Goal: Book appointment/travel/reservation

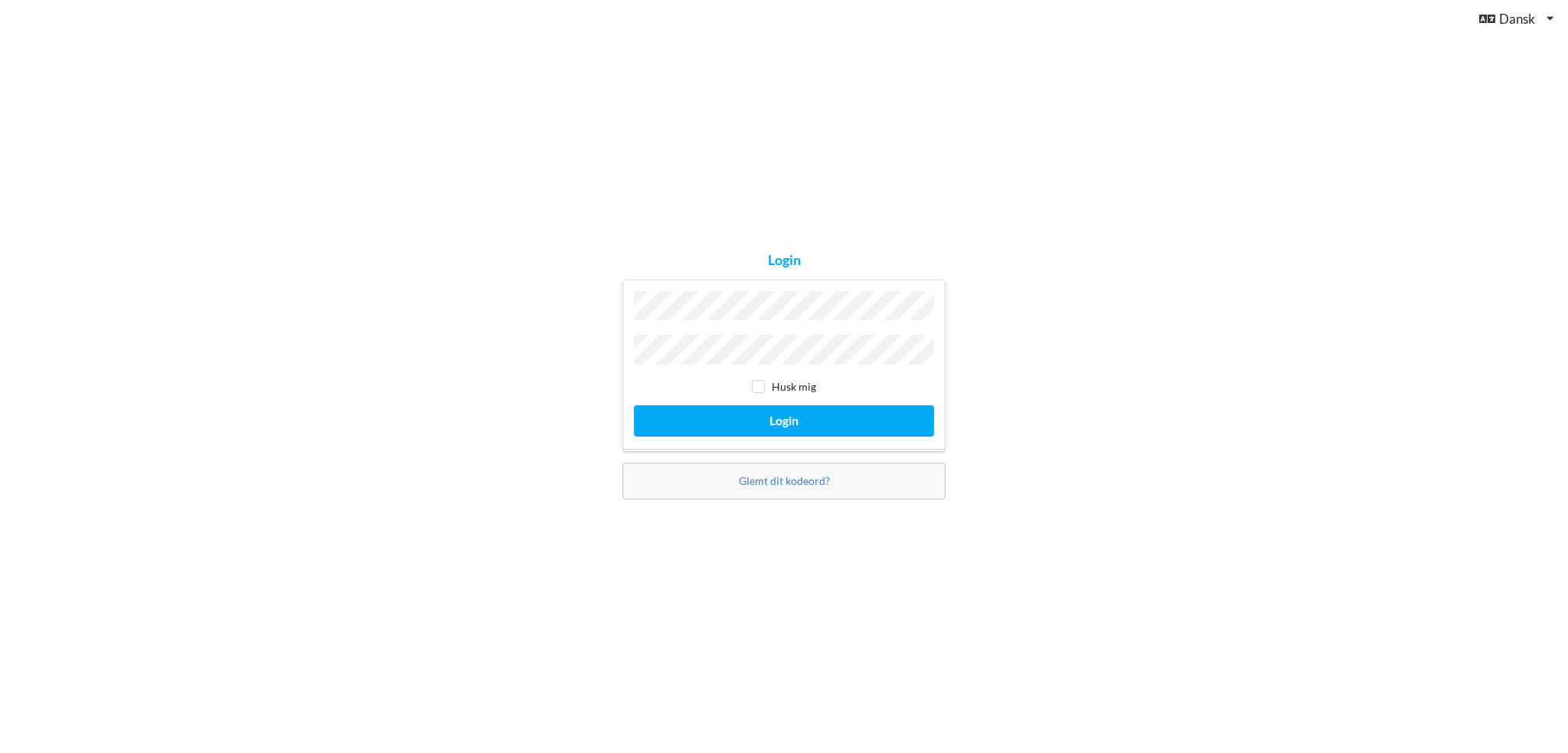
click at [634, 405] on button "Login" at bounding box center [784, 421] width 300 height 32
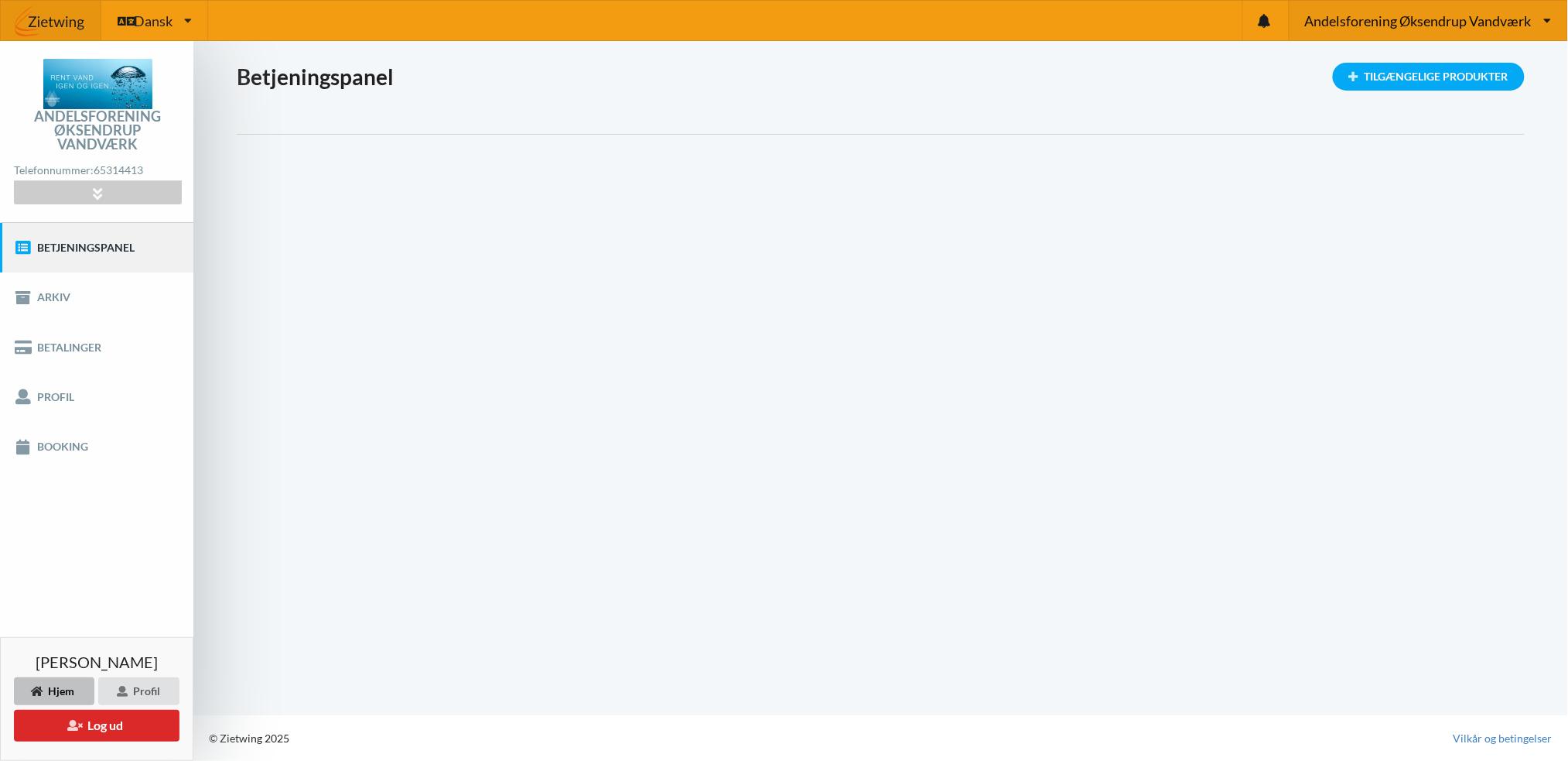
click at [1488, 27] on span "Andelsforening Øksendrup Vandværk" at bounding box center [1419, 20] width 227 height 14
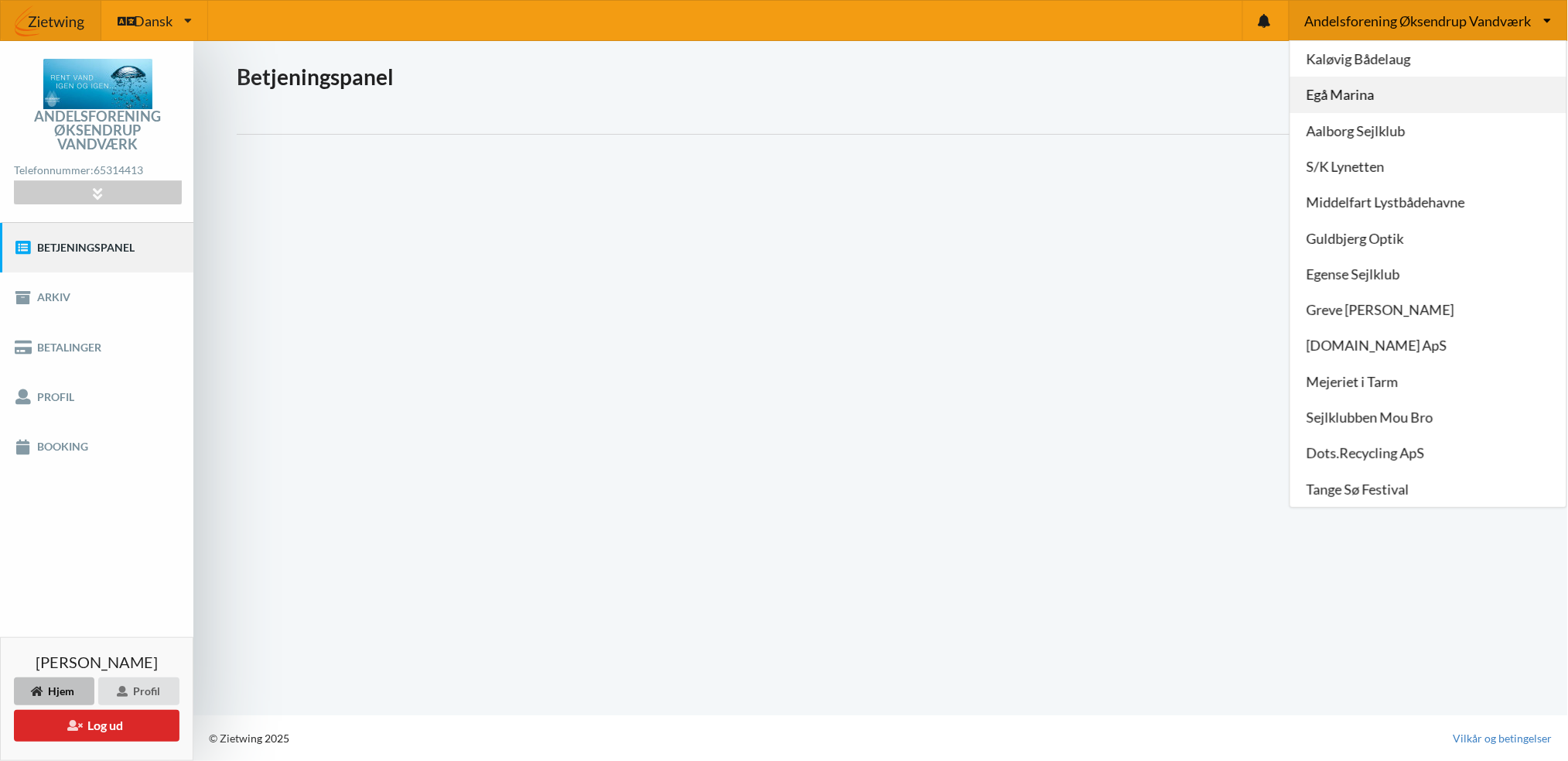
click at [1388, 96] on link "Egå Marina" at bounding box center [1428, 95] width 277 height 36
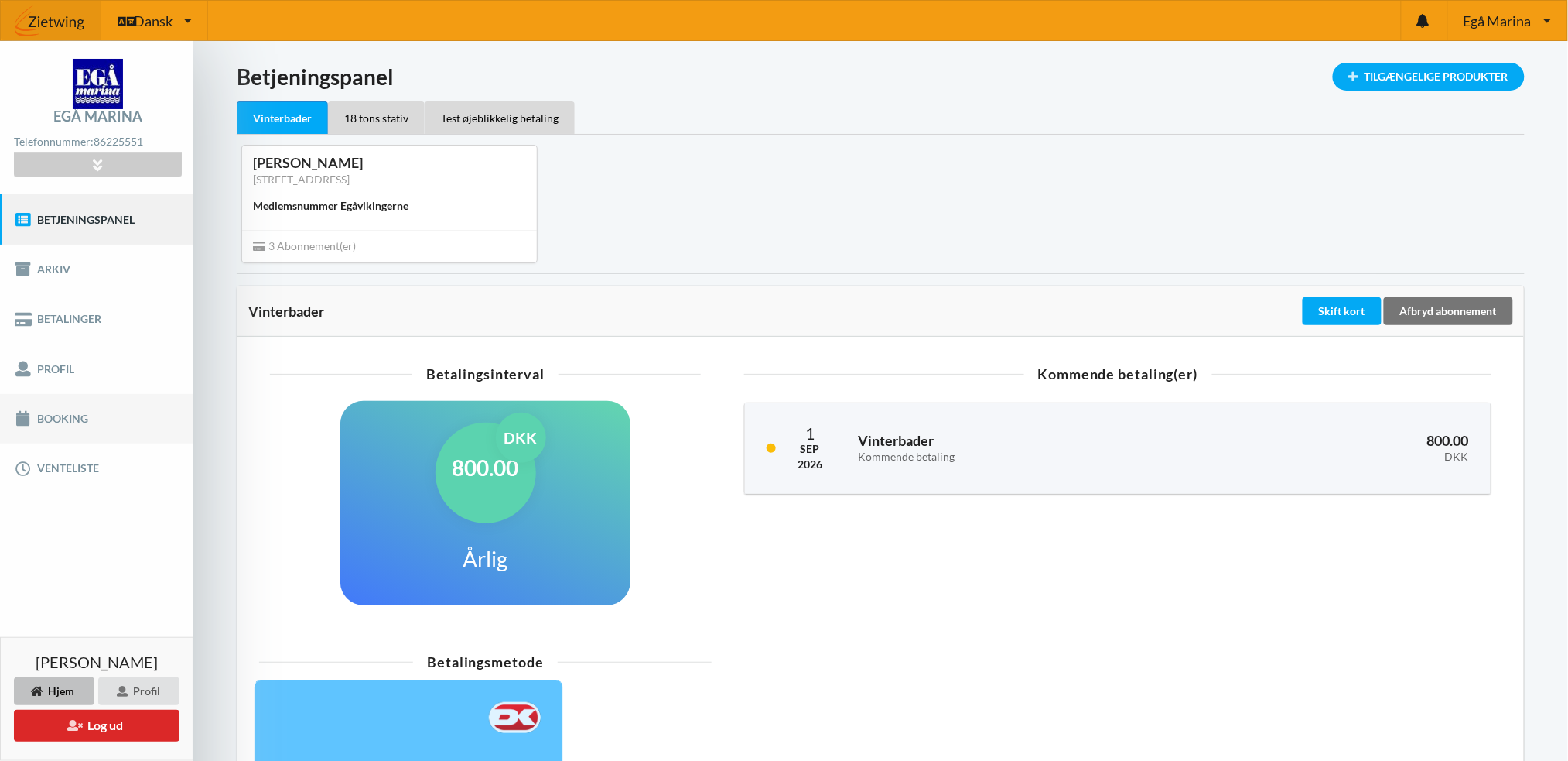
click at [75, 414] on link "Booking" at bounding box center [96, 418] width 193 height 50
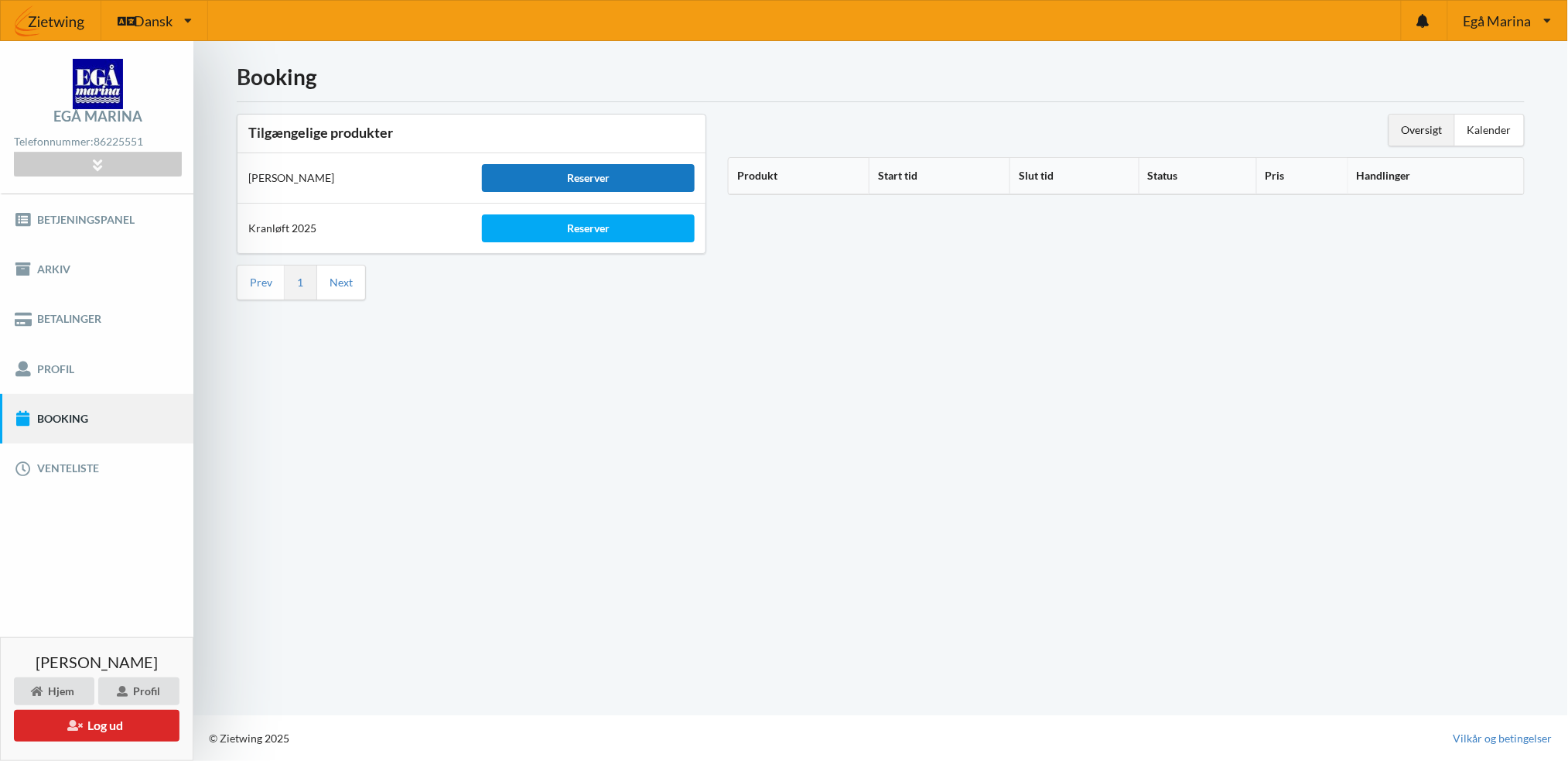
click at [587, 168] on div "Reserver" at bounding box center [588, 178] width 212 height 28
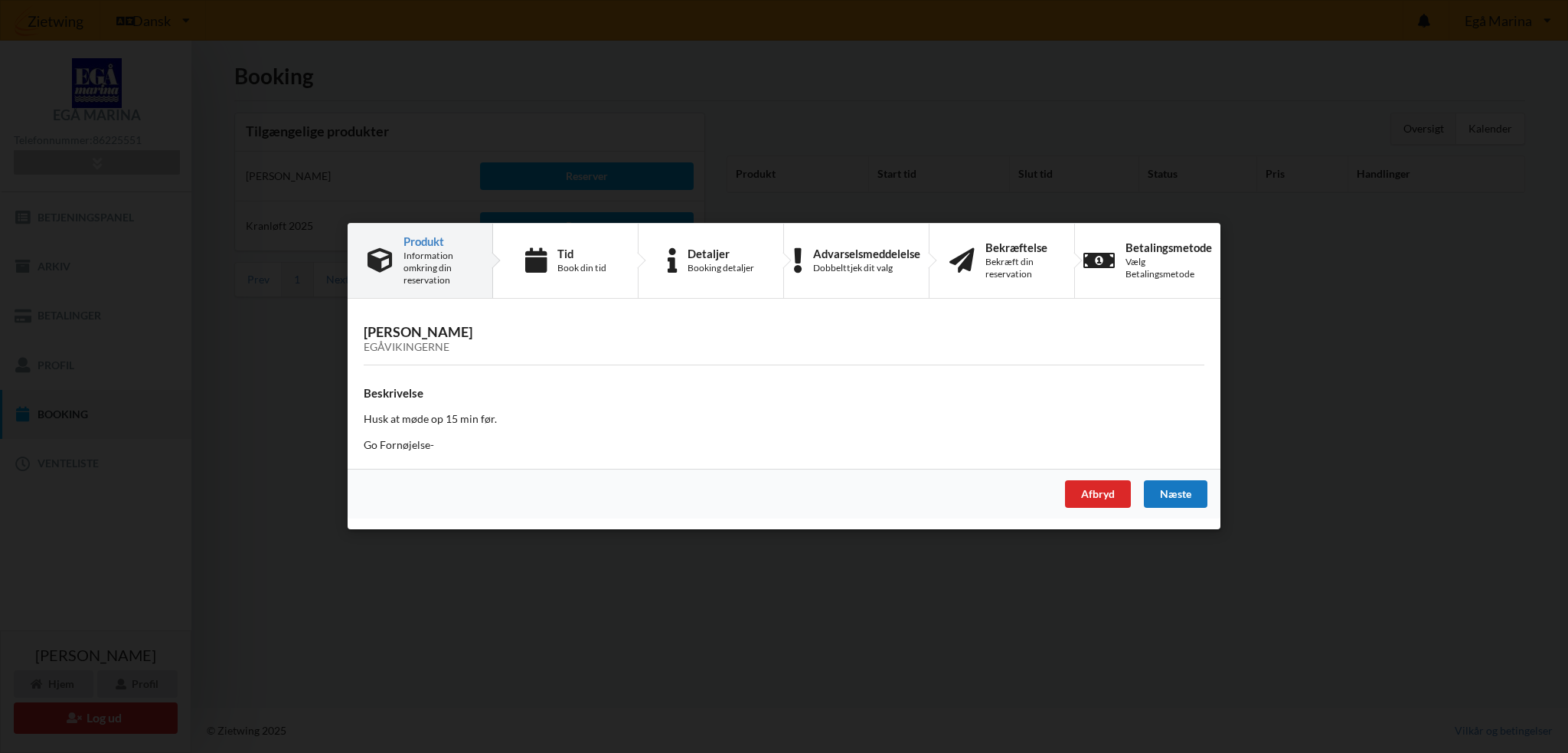
click at [1170, 490] on div "Næste" at bounding box center [1175, 495] width 63 height 28
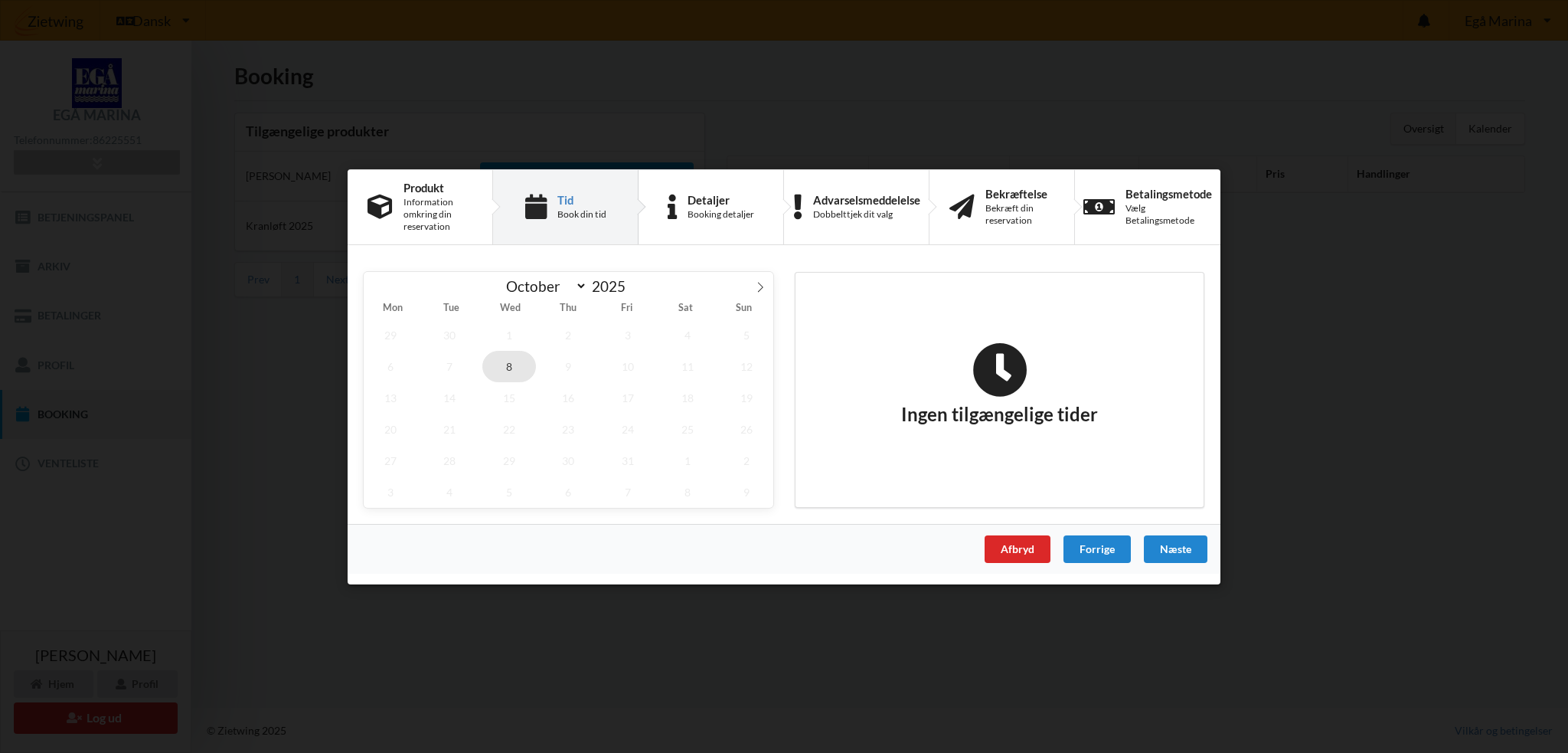
click at [515, 365] on span "8" at bounding box center [509, 365] width 54 height 32
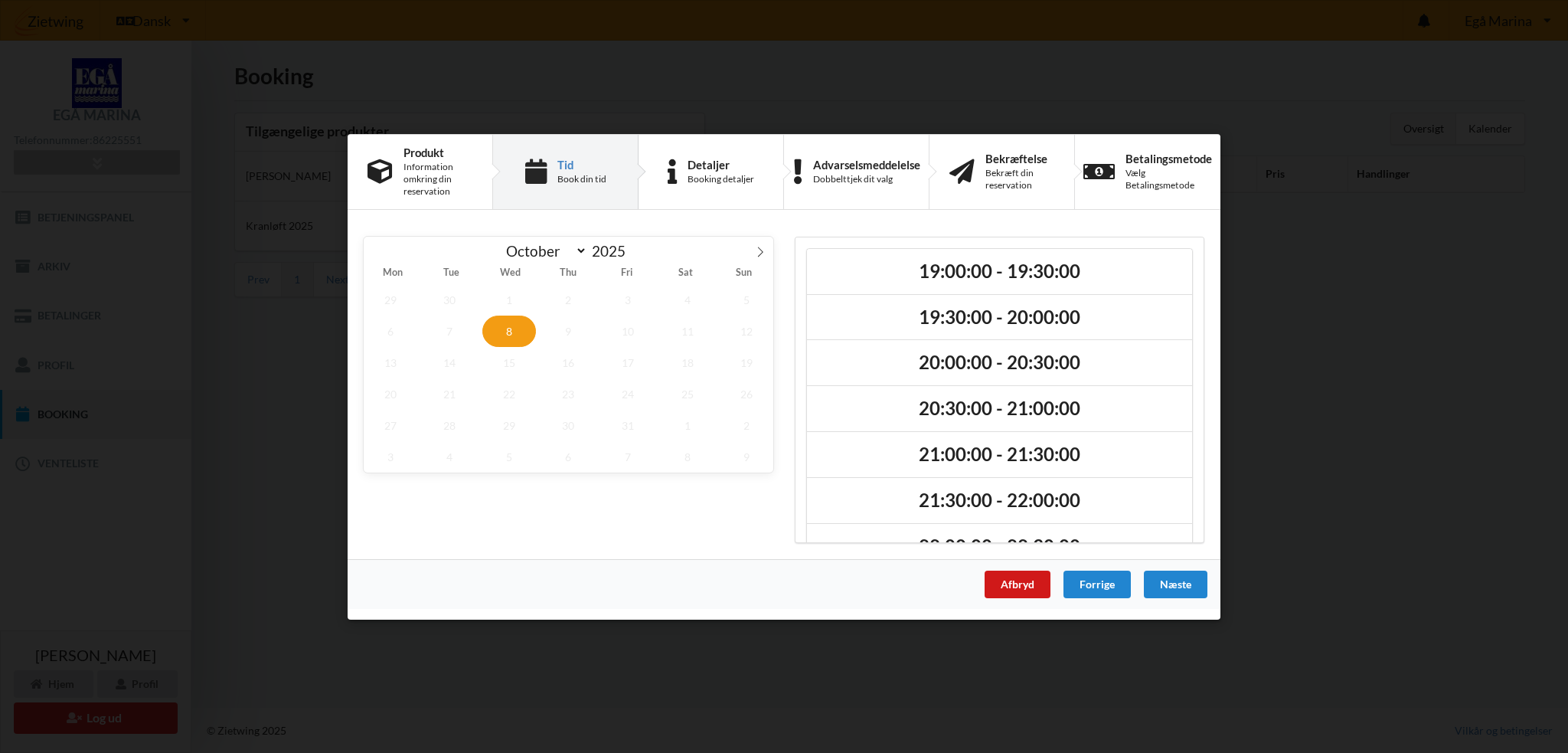
click at [1032, 587] on div "Afbryd" at bounding box center [1017, 583] width 66 height 28
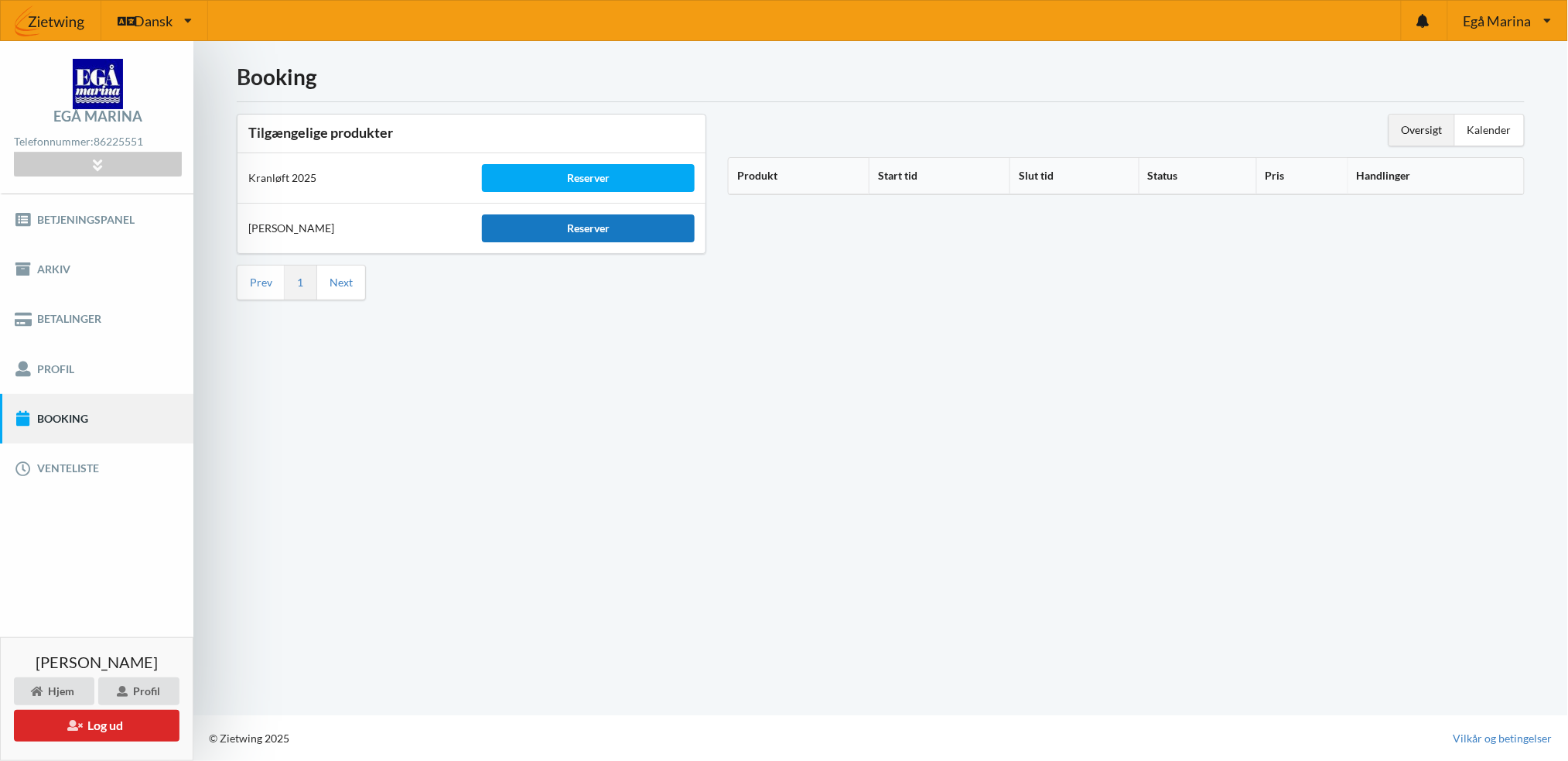
click at [596, 227] on div "Reserver" at bounding box center [588, 228] width 212 height 28
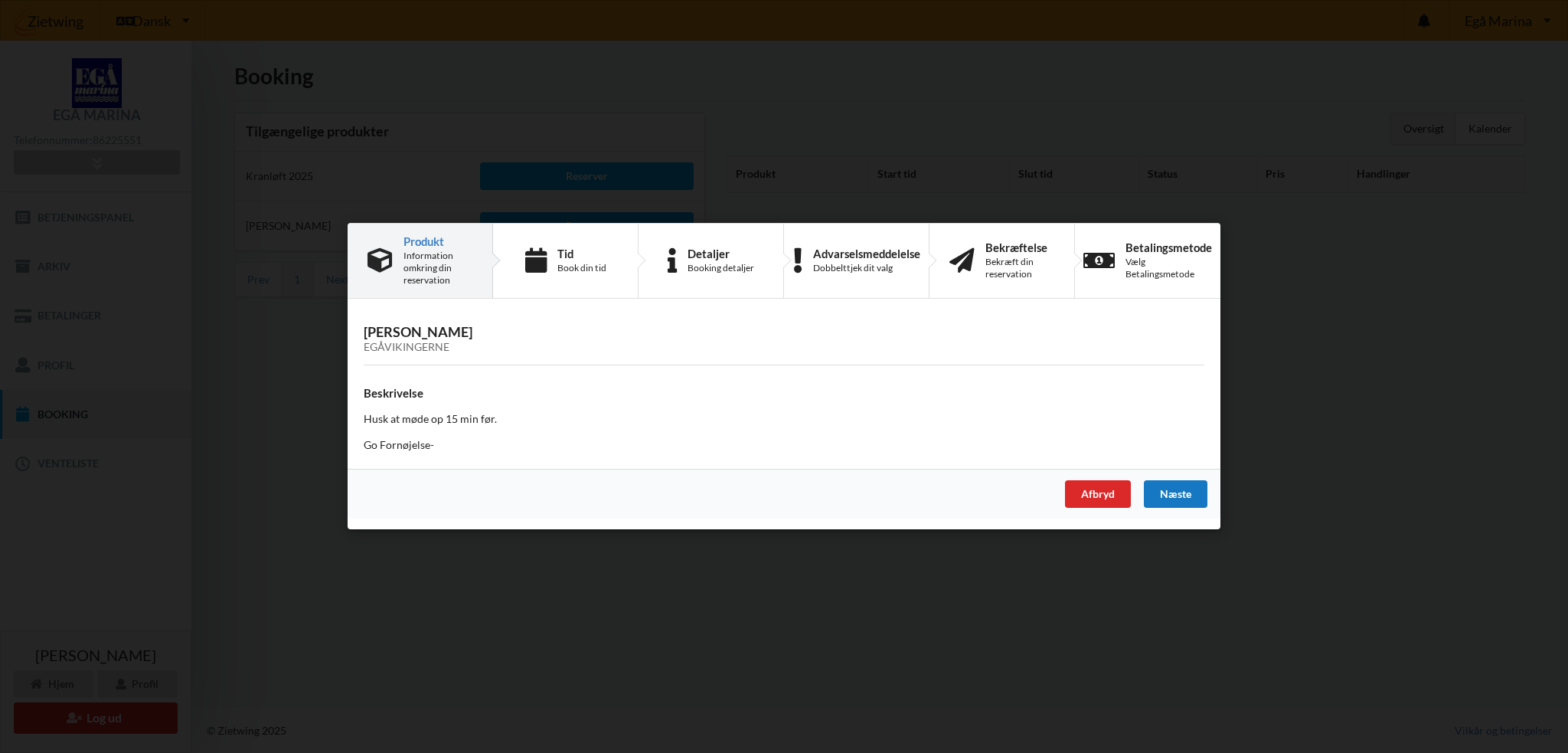
click at [1169, 487] on div "Næste" at bounding box center [1175, 495] width 63 height 28
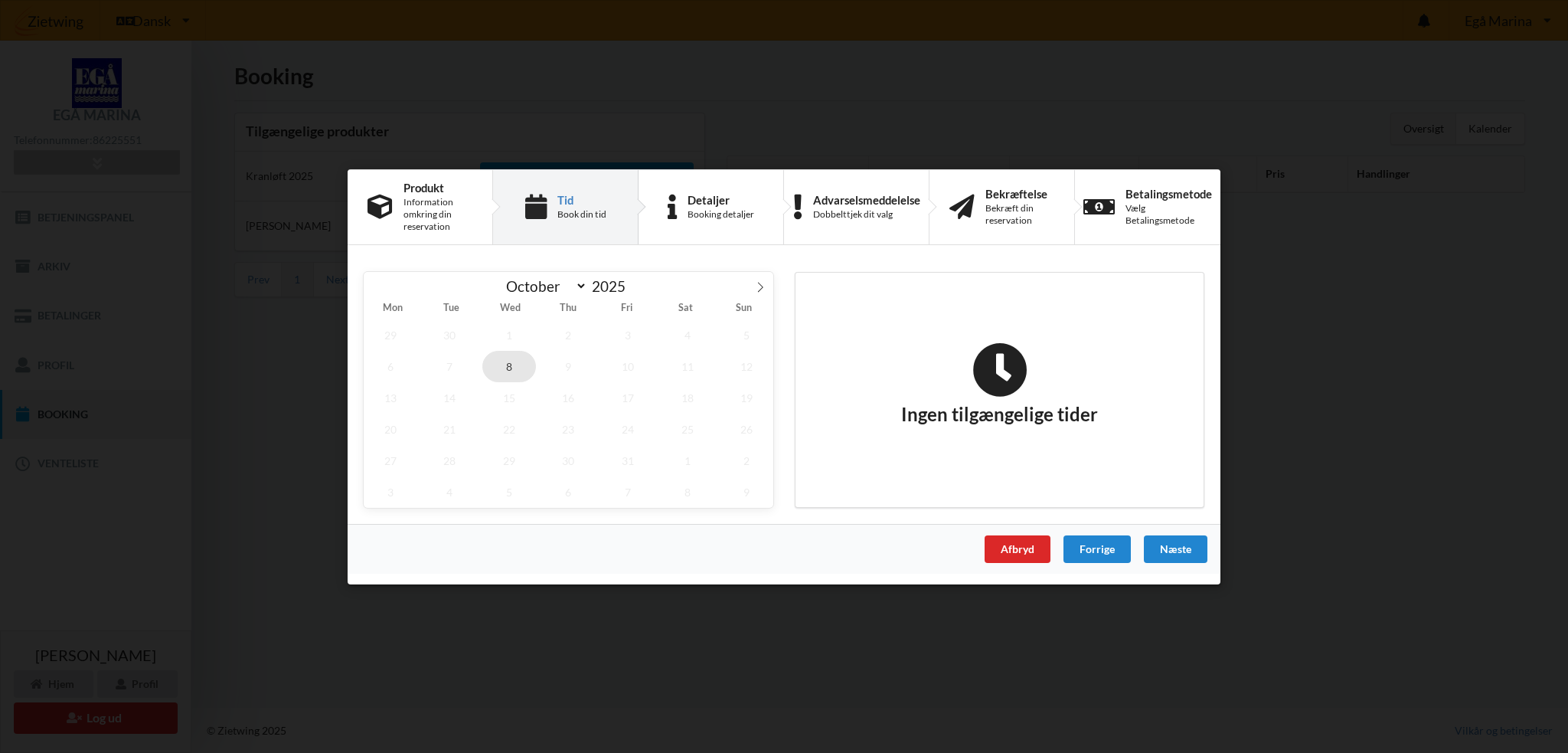
click at [512, 366] on span "8" at bounding box center [509, 365] width 54 height 32
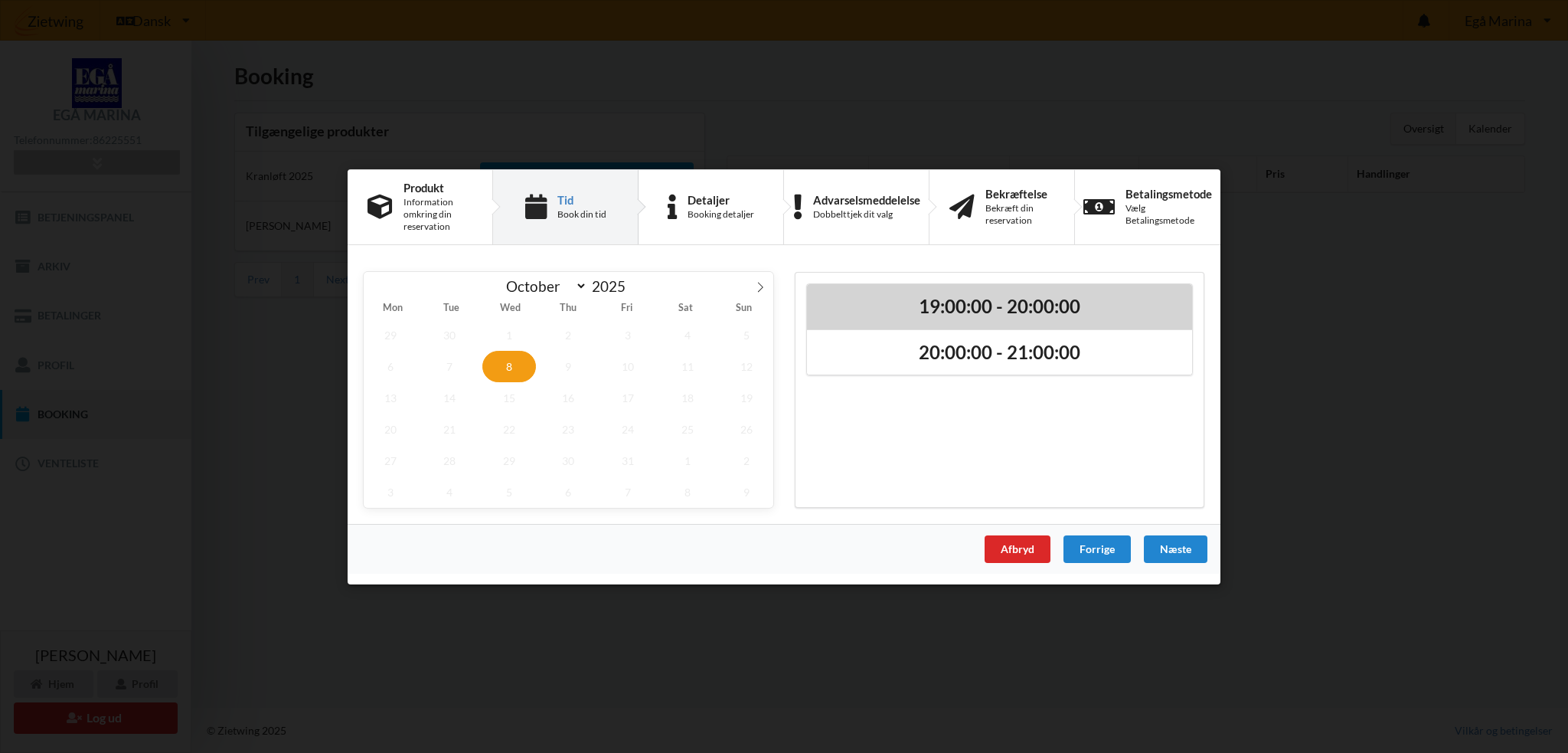
click at [941, 302] on h2 "19:00:00 - 20:00:00" at bounding box center [999, 305] width 364 height 24
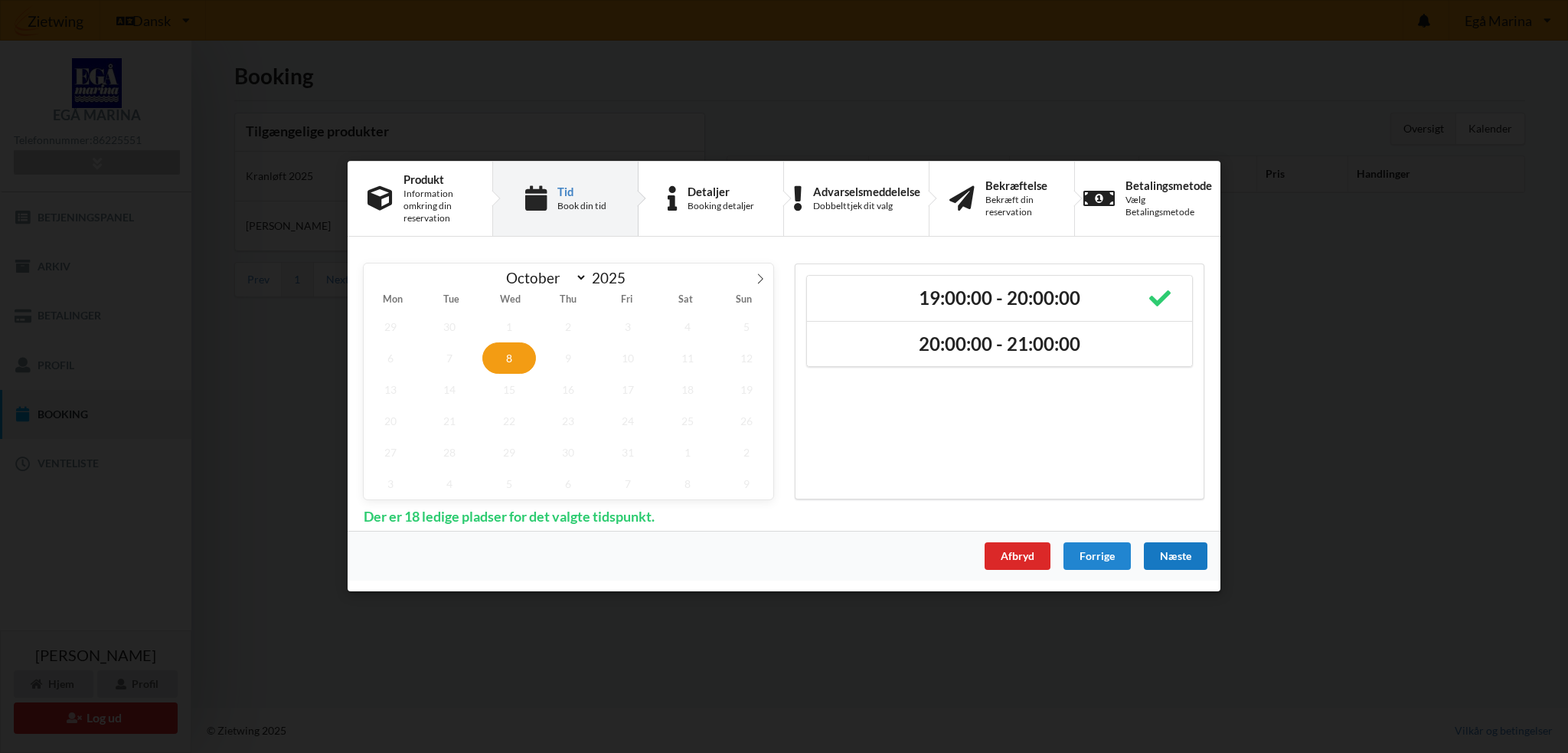
click at [1174, 558] on div "Næste" at bounding box center [1175, 556] width 63 height 28
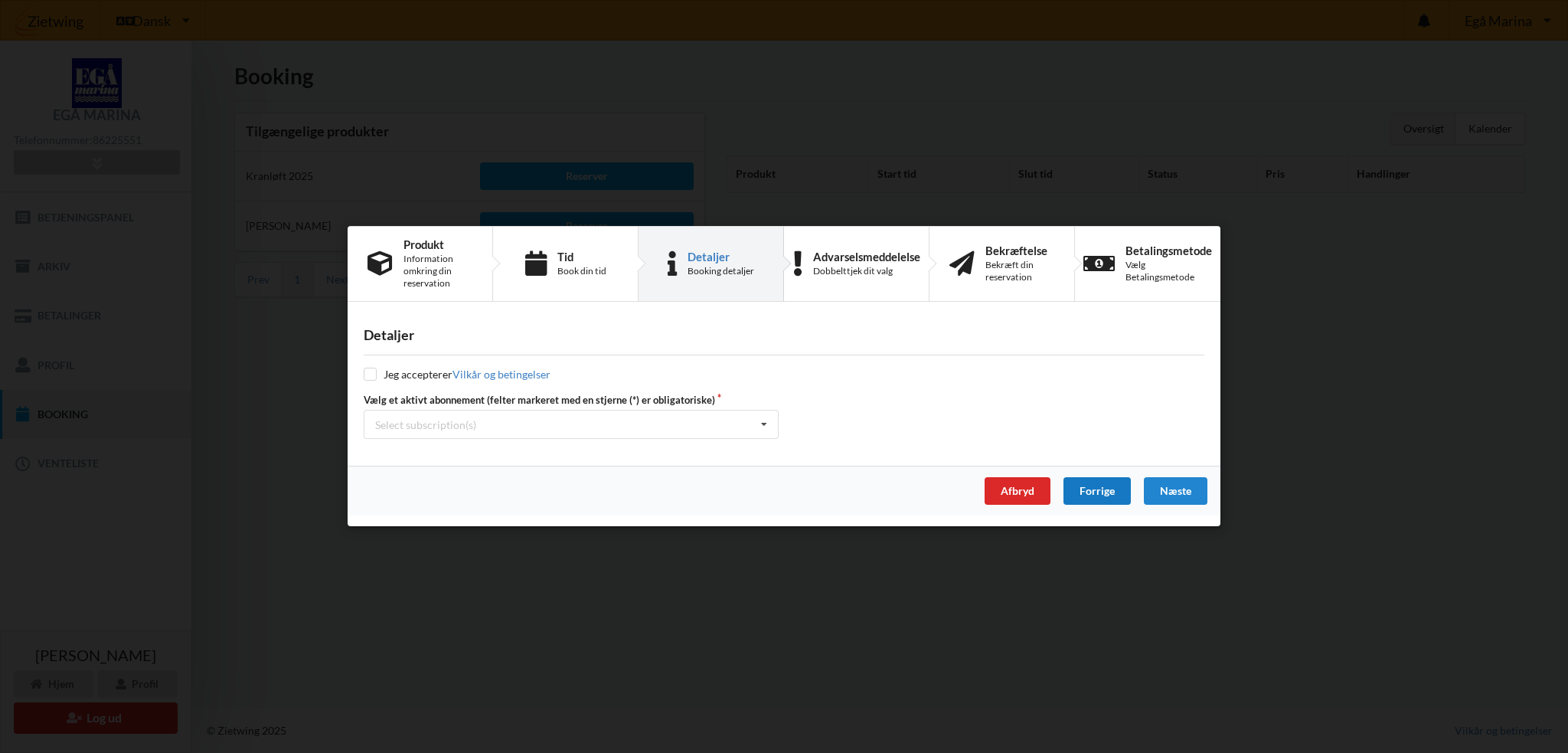
click at [1115, 489] on div "Forrige" at bounding box center [1097, 491] width 67 height 28
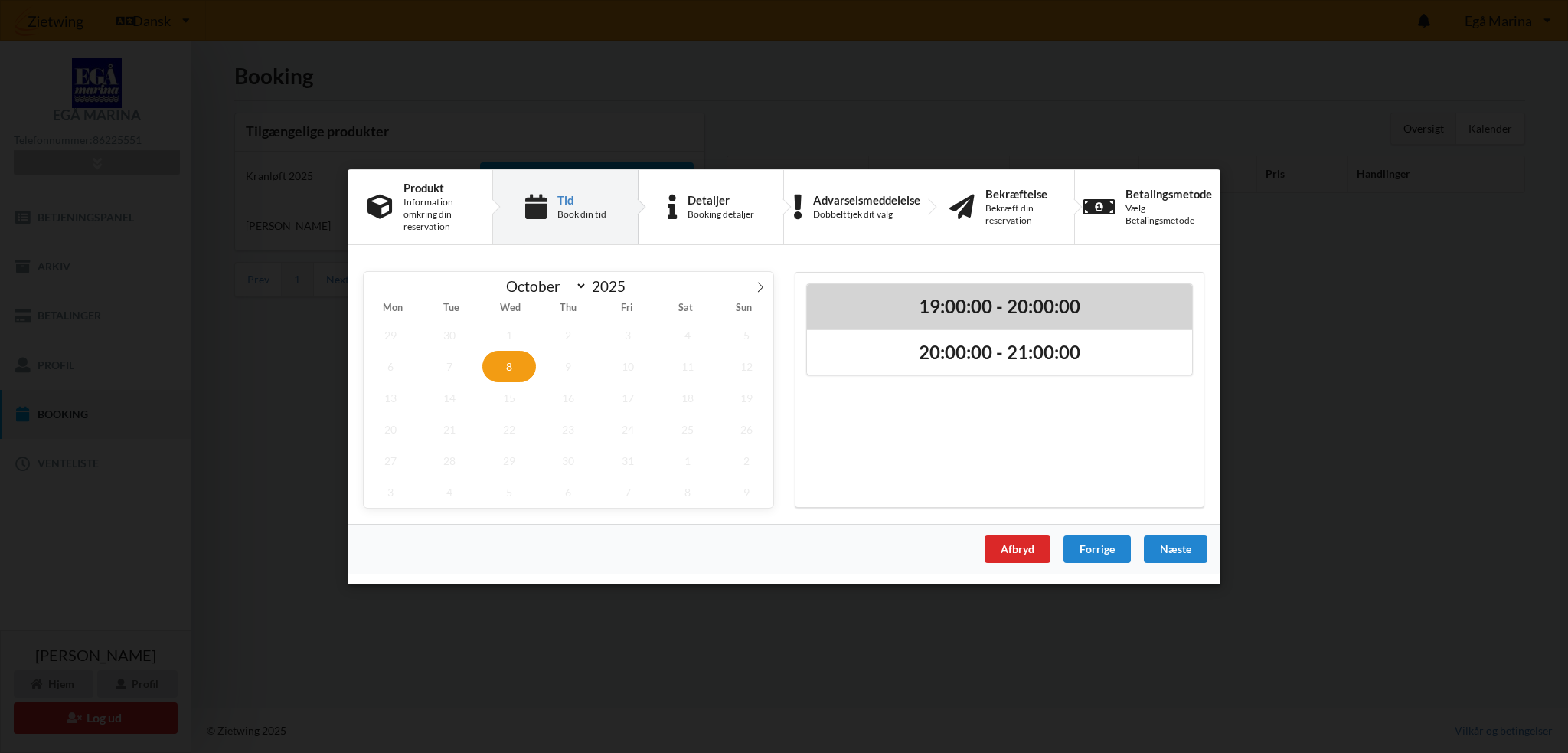
click at [1017, 316] on h2 "19:00:00 - 20:00:00" at bounding box center [999, 305] width 364 height 24
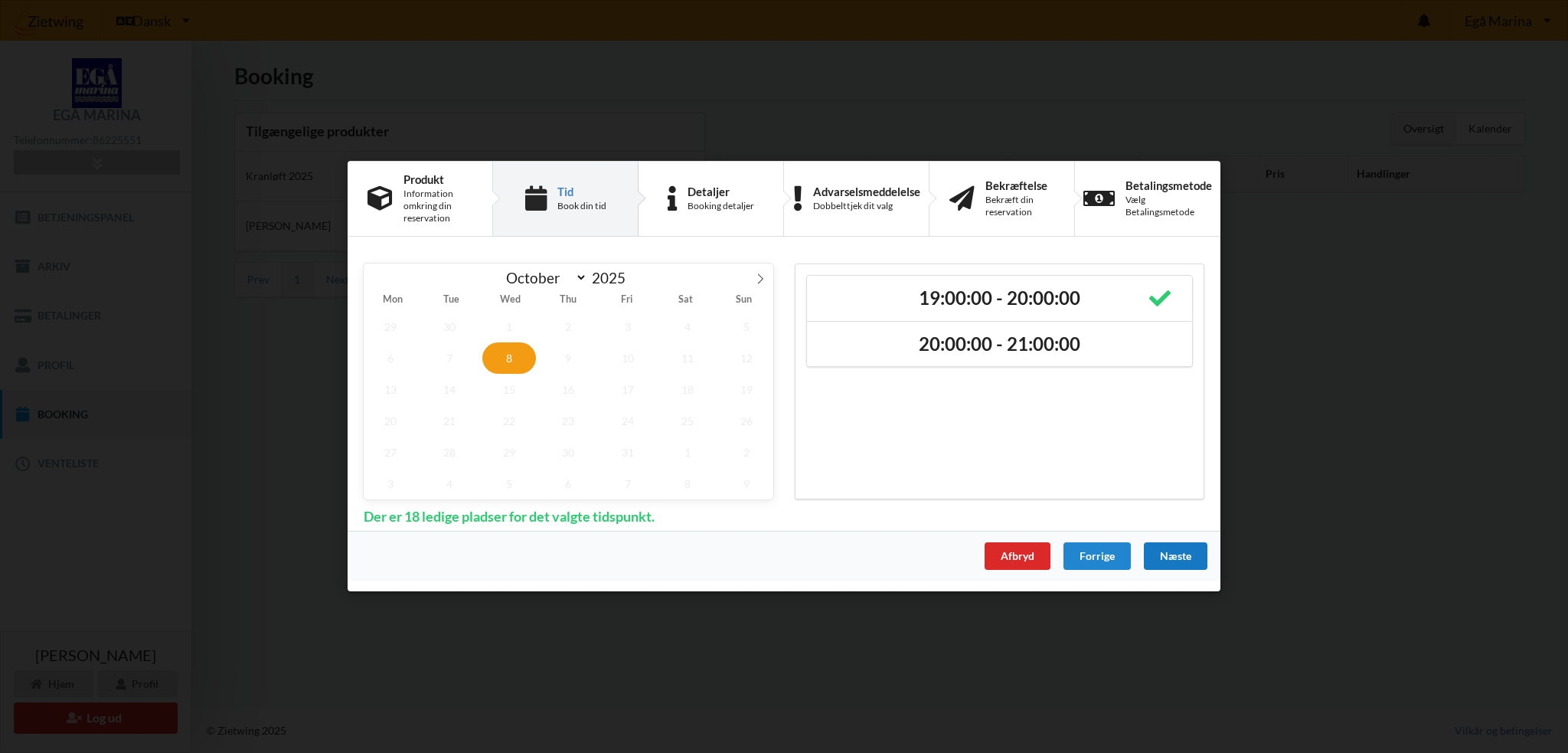
click at [1172, 554] on div "Næste" at bounding box center [1175, 556] width 63 height 28
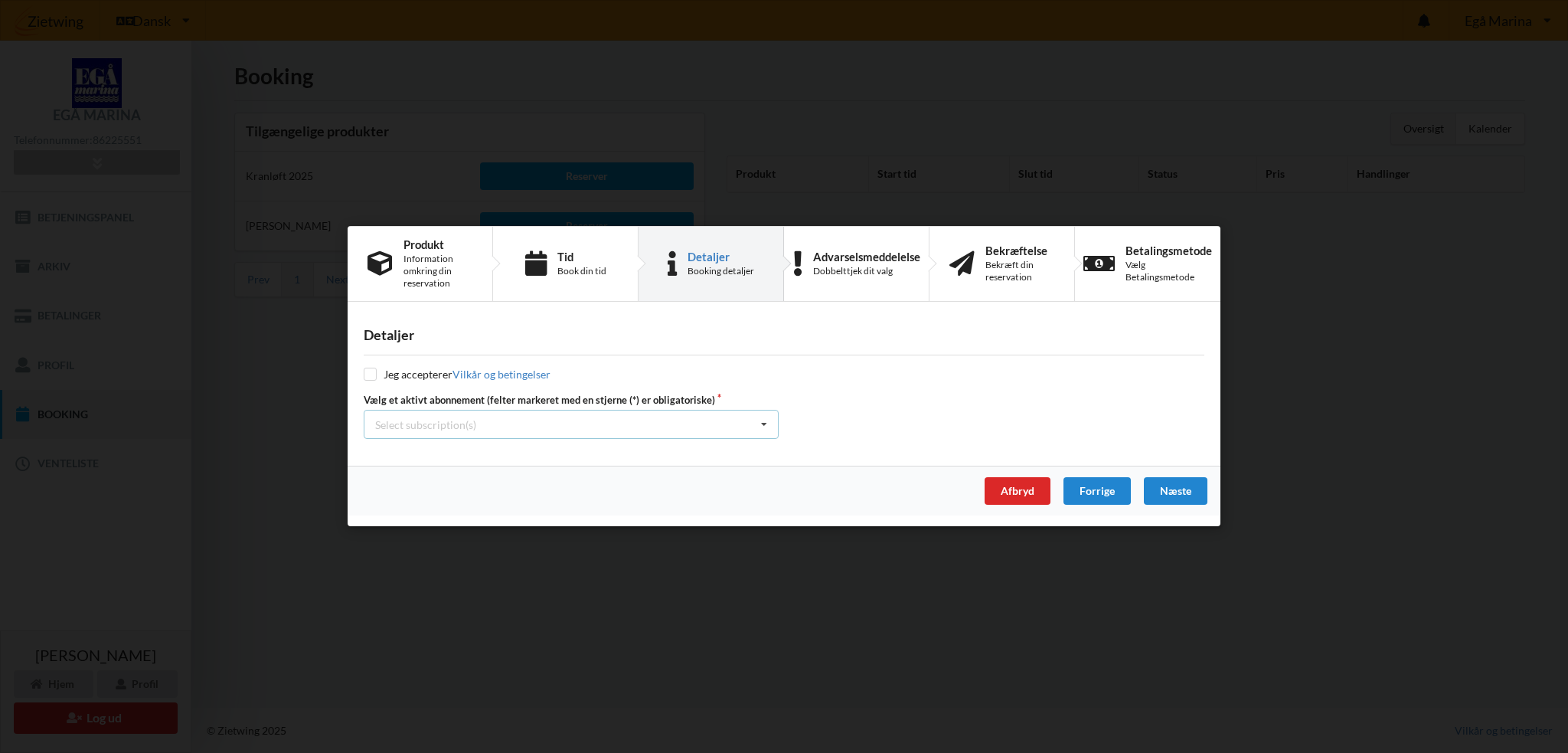
click at [691, 424] on div "Select subscription(s) * Vinterbader * 18 tons stativ Test øjeblikkelig betaling" at bounding box center [571, 425] width 415 height 29
click at [655, 445] on div "* Vinterbader" at bounding box center [570, 452] width 413 height 28
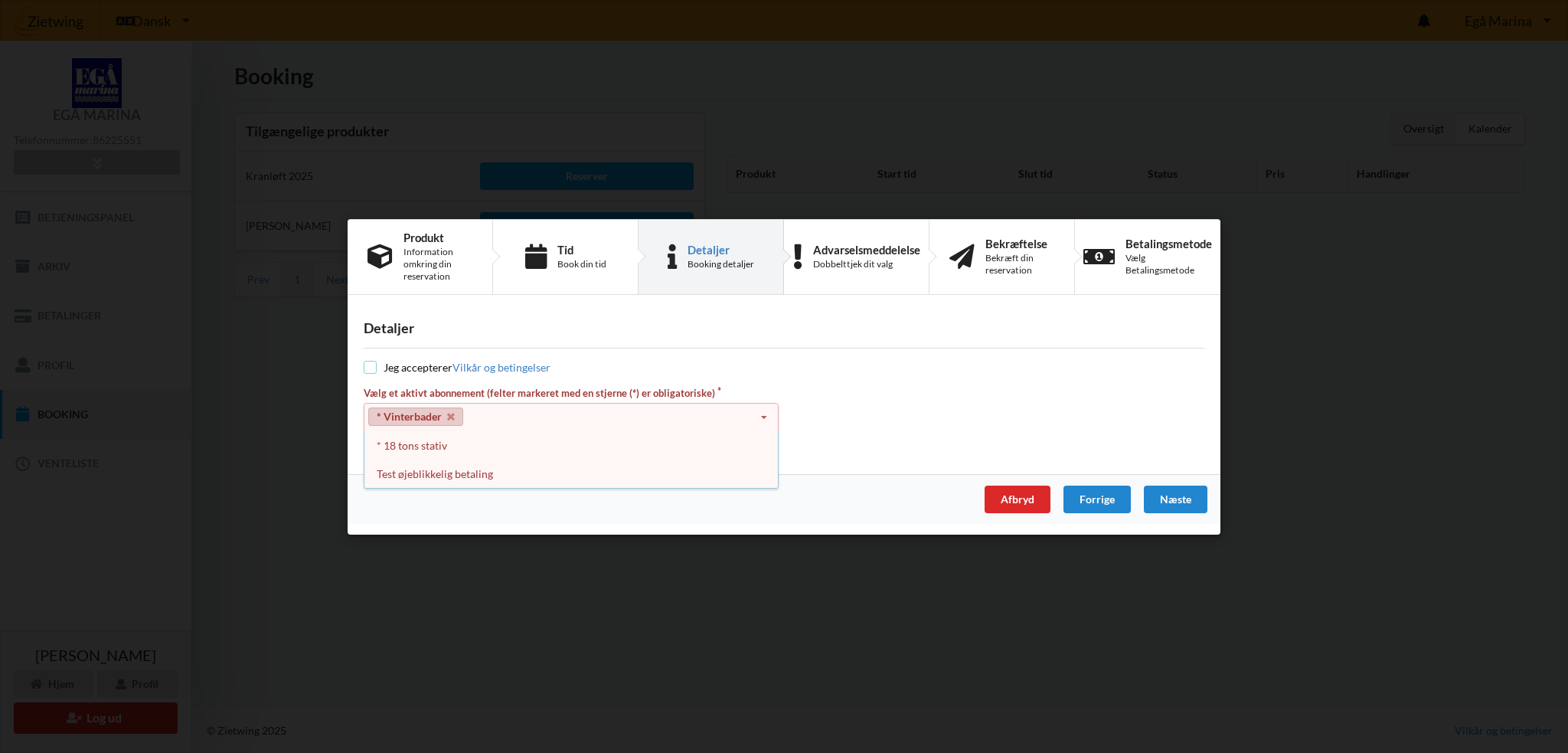
click at [372, 372] on input "checkbox" at bounding box center [371, 367] width 13 height 13
checkbox input "true"
click at [450, 444] on div "* 18 tons stativ" at bounding box center [570, 445] width 413 height 28
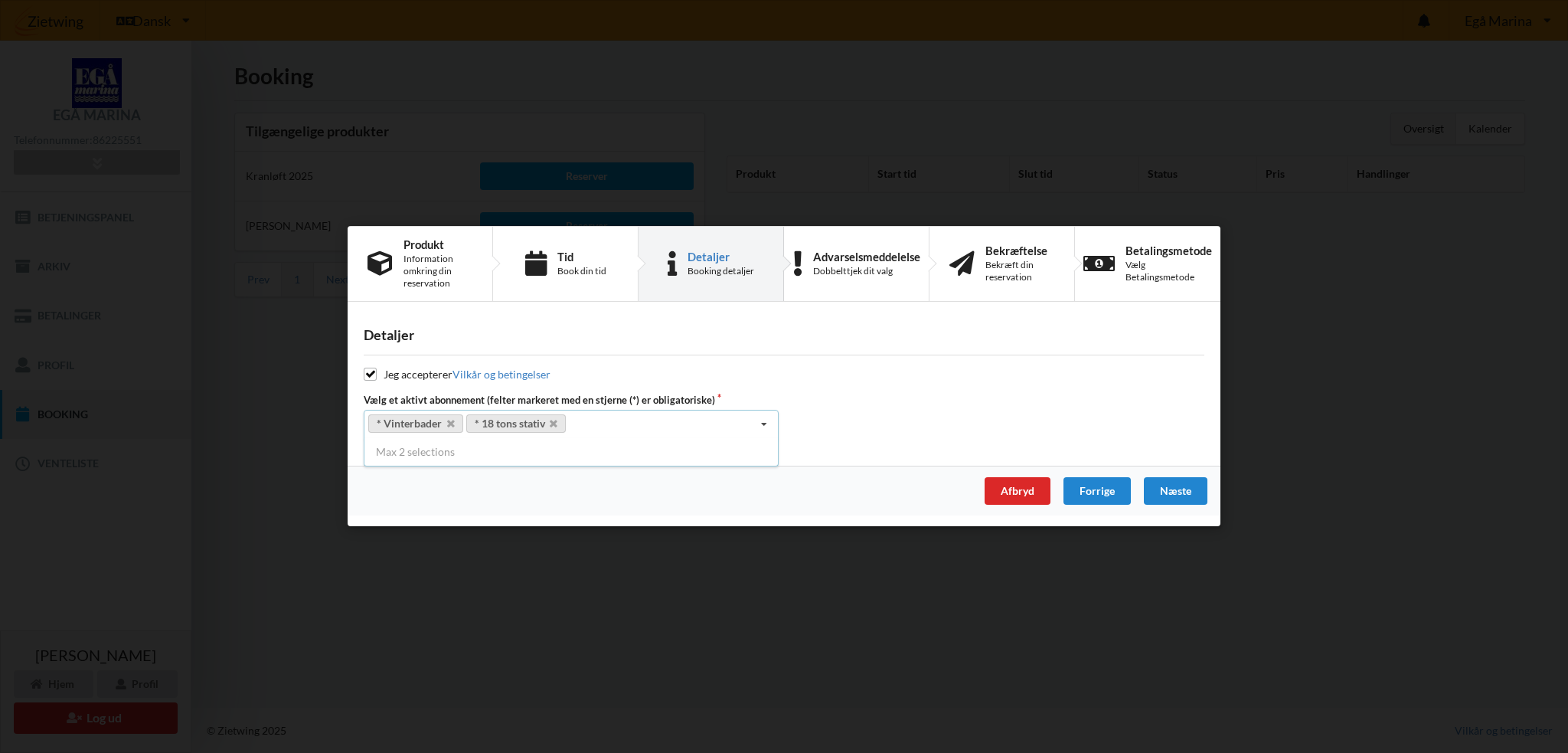
click at [929, 368] on div "Jeg accepterer Vilkår og betingelser" at bounding box center [784, 376] width 840 height 15
click at [1167, 485] on div "Næste" at bounding box center [1175, 491] width 63 height 28
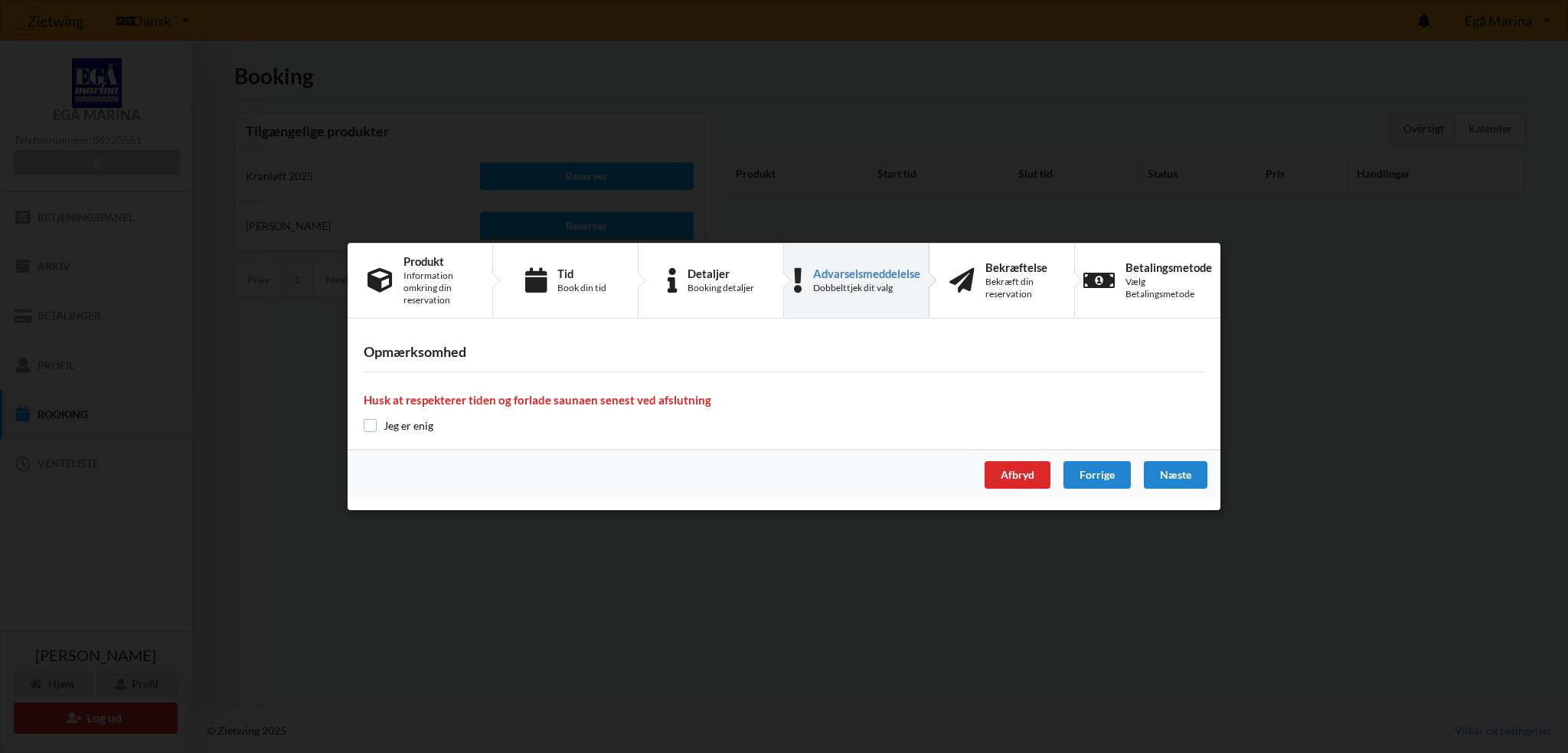
click at [371, 427] on input "checkbox" at bounding box center [371, 425] width 13 height 13
checkbox input "true"
click at [1169, 468] on div "Næste" at bounding box center [1175, 474] width 63 height 28
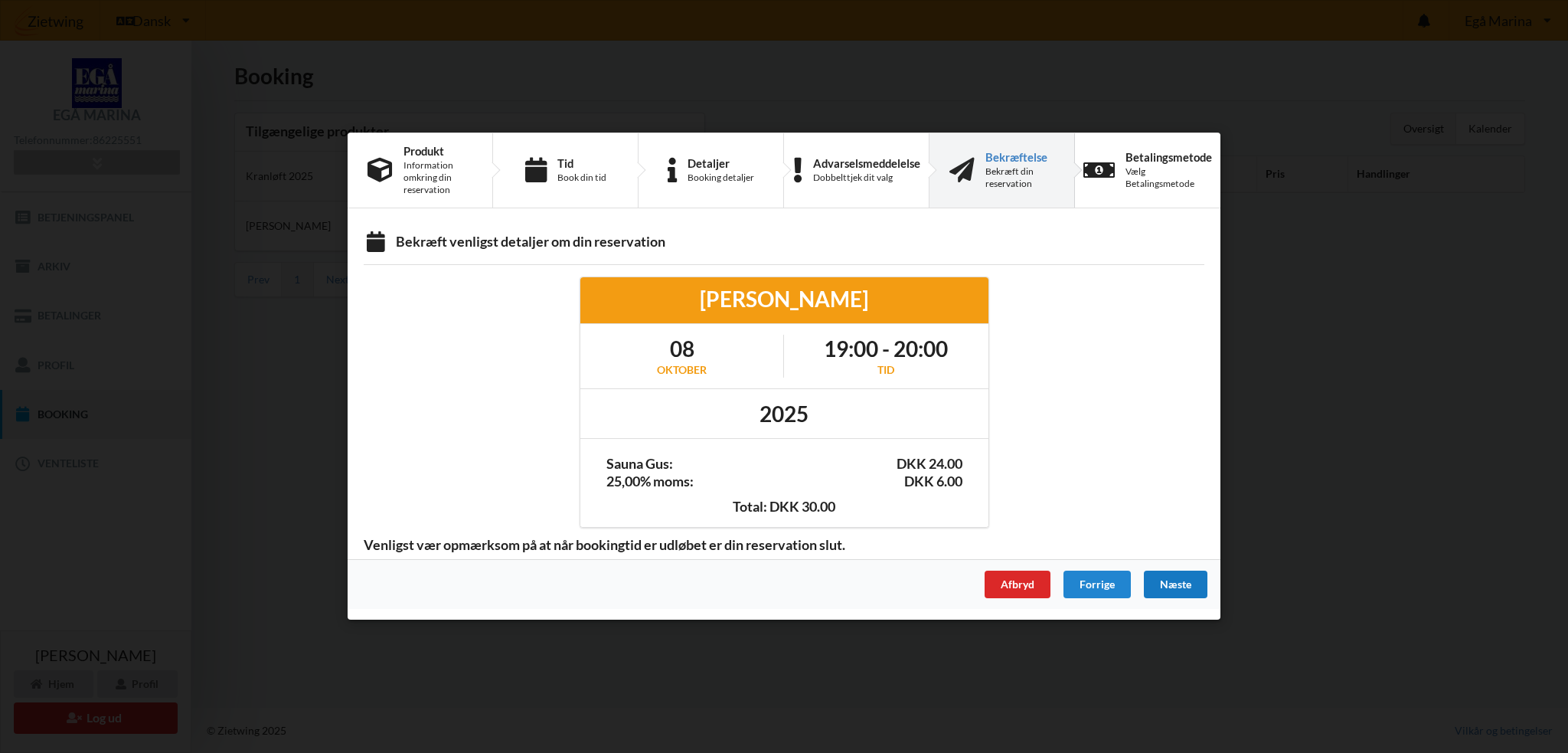
click at [1171, 577] on div "Næste" at bounding box center [1175, 585] width 63 height 28
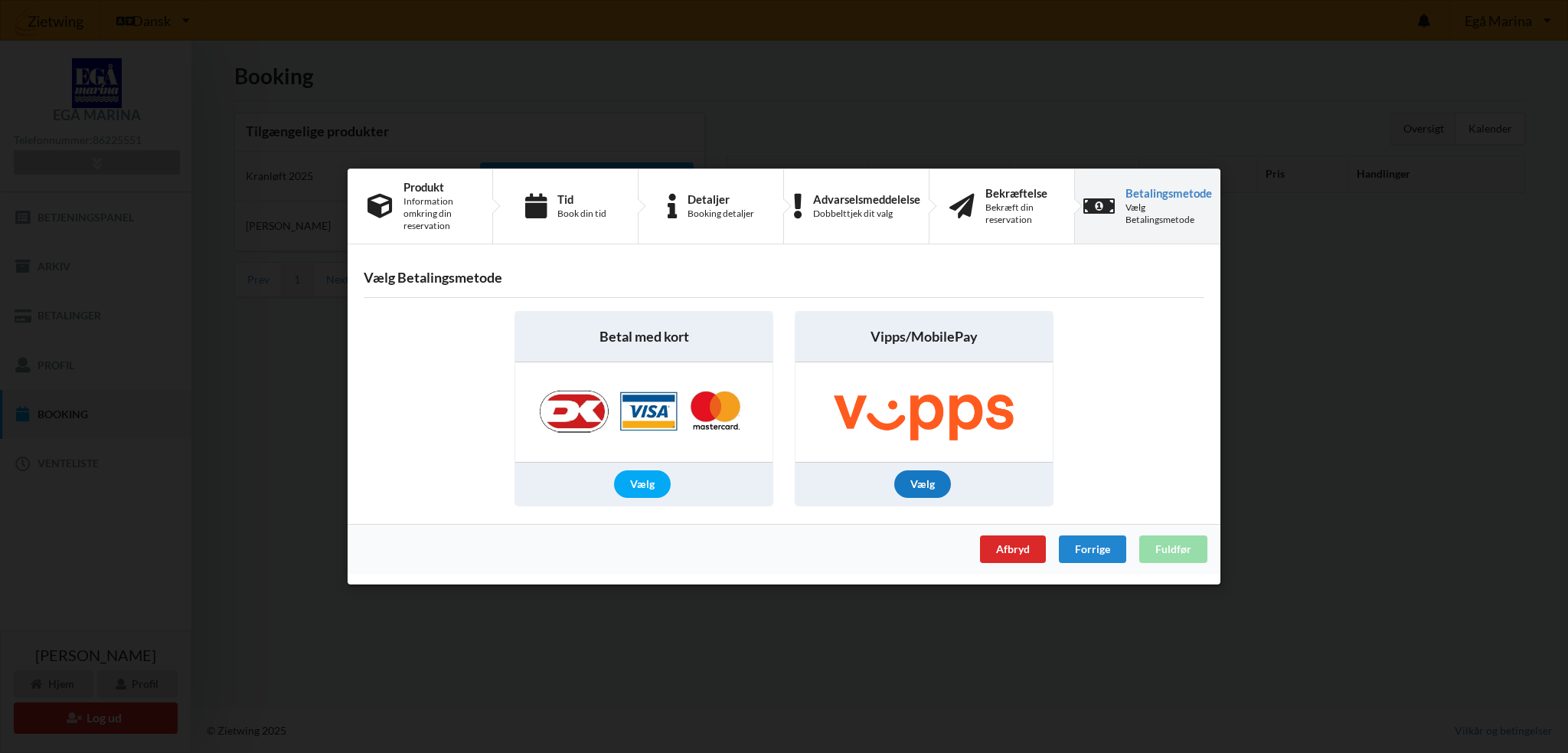
click at [934, 478] on div "Vælg" at bounding box center [922, 483] width 57 height 28
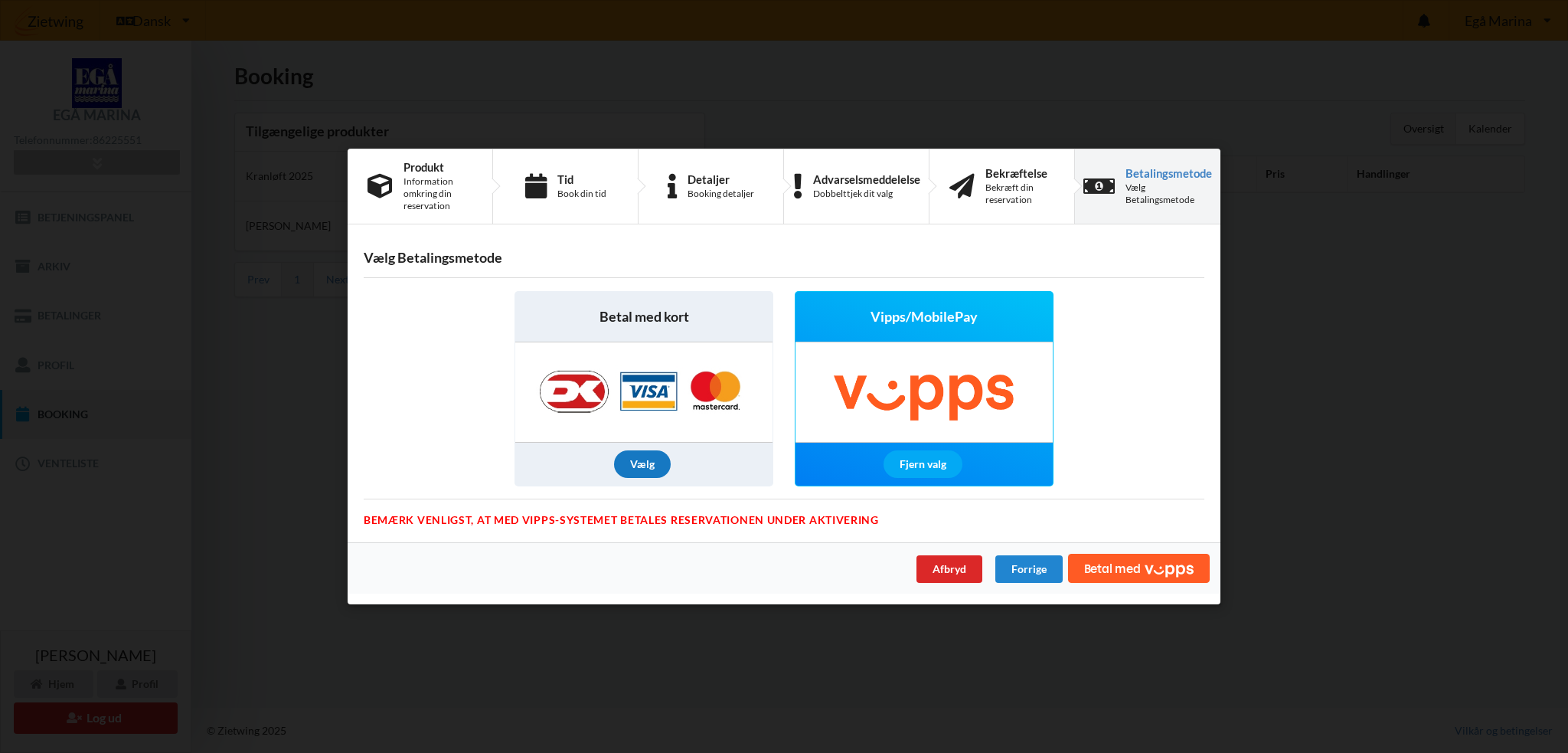
click at [657, 466] on div "Vælg" at bounding box center [641, 464] width 57 height 28
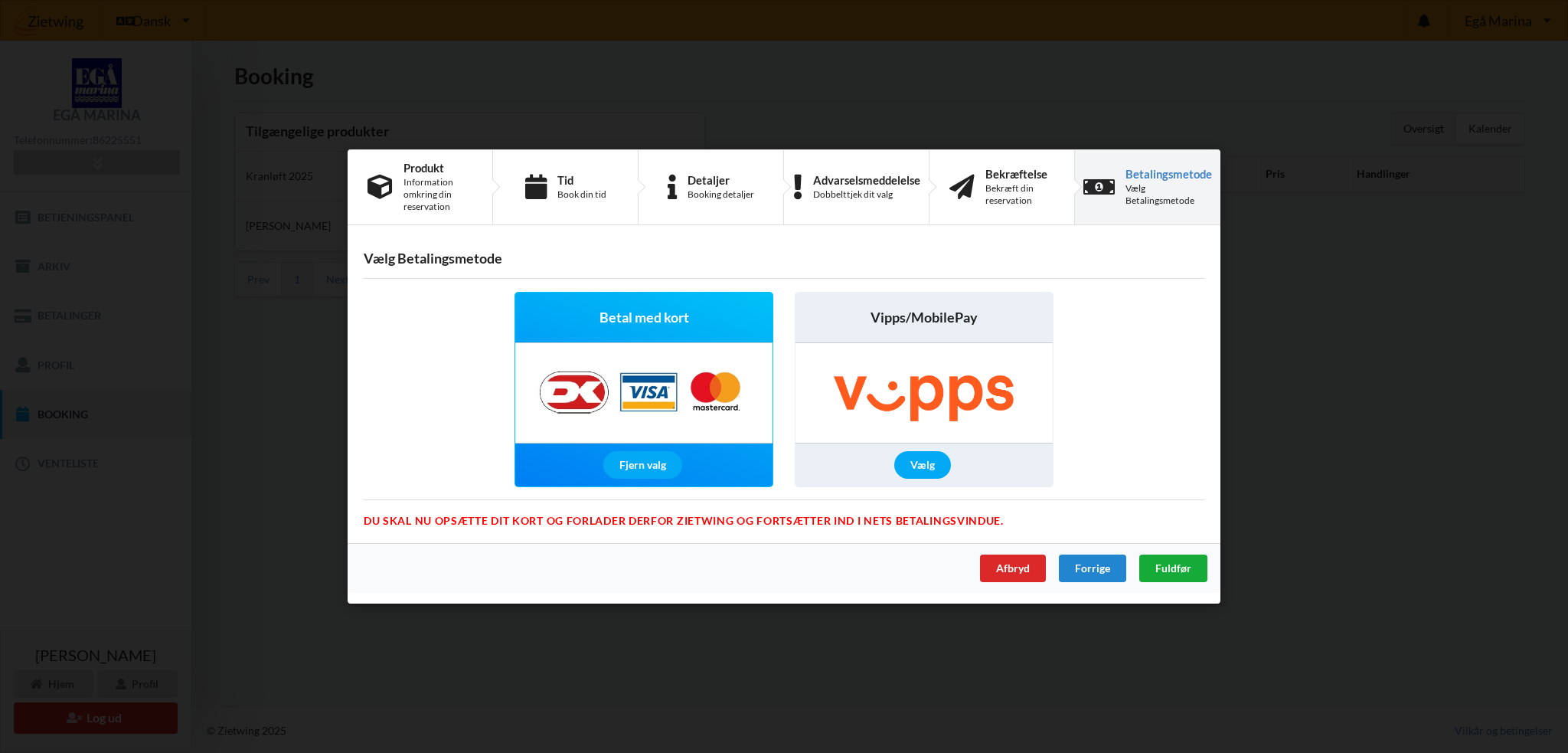
click at [1181, 570] on span "Fuldfør" at bounding box center [1172, 568] width 36 height 13
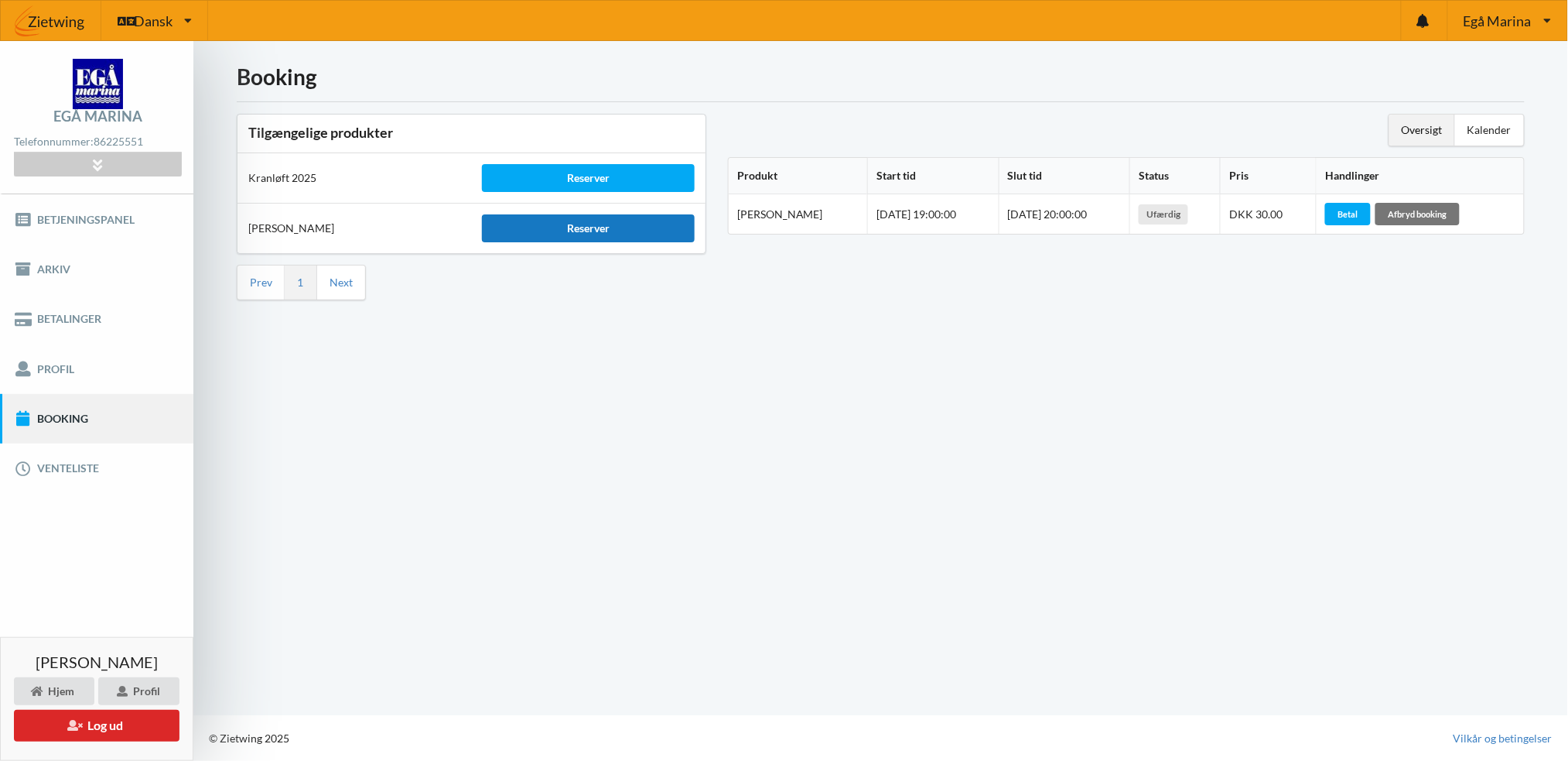
click at [589, 227] on div "Reserver" at bounding box center [588, 228] width 212 height 28
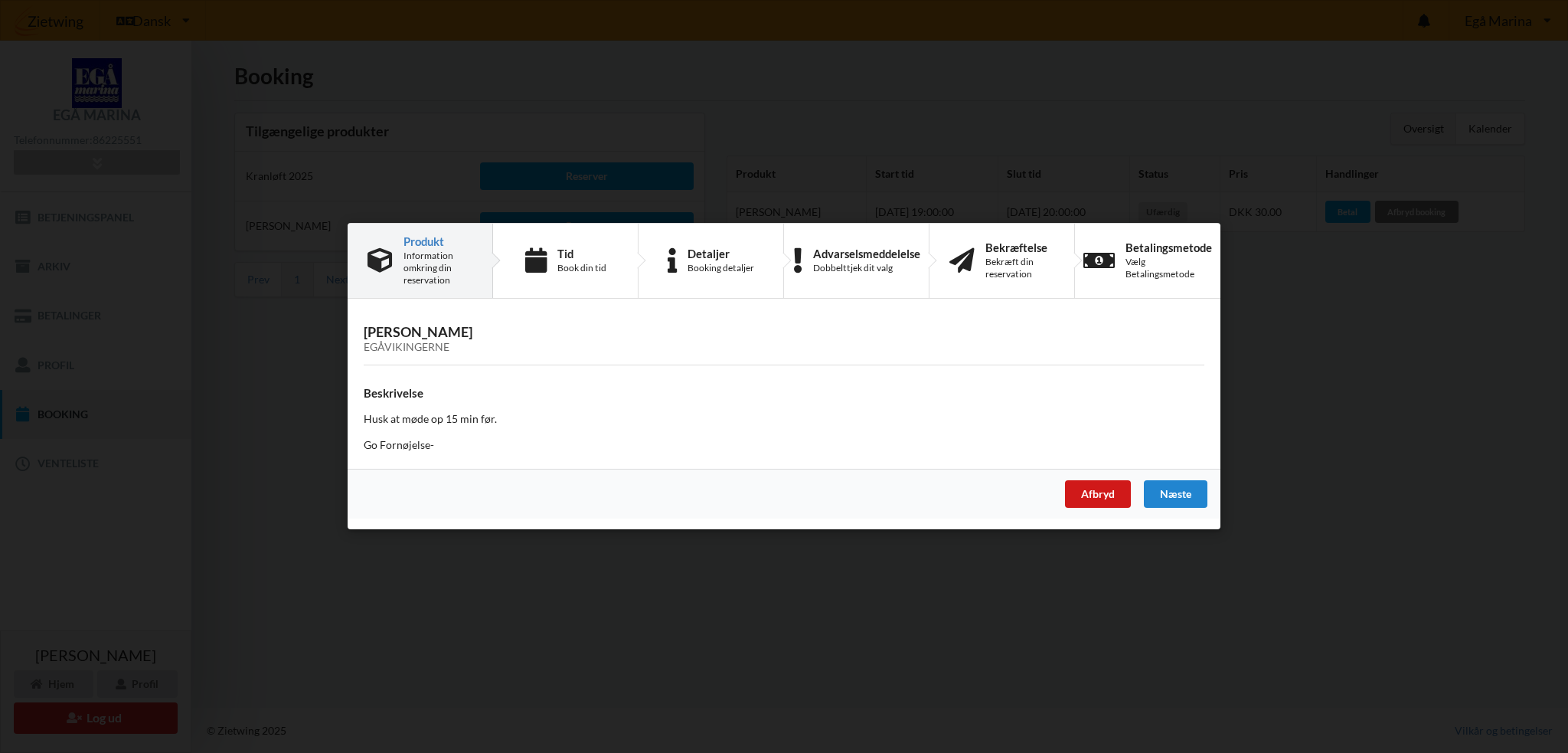
click at [1107, 497] on div "Afbryd" at bounding box center [1098, 495] width 66 height 28
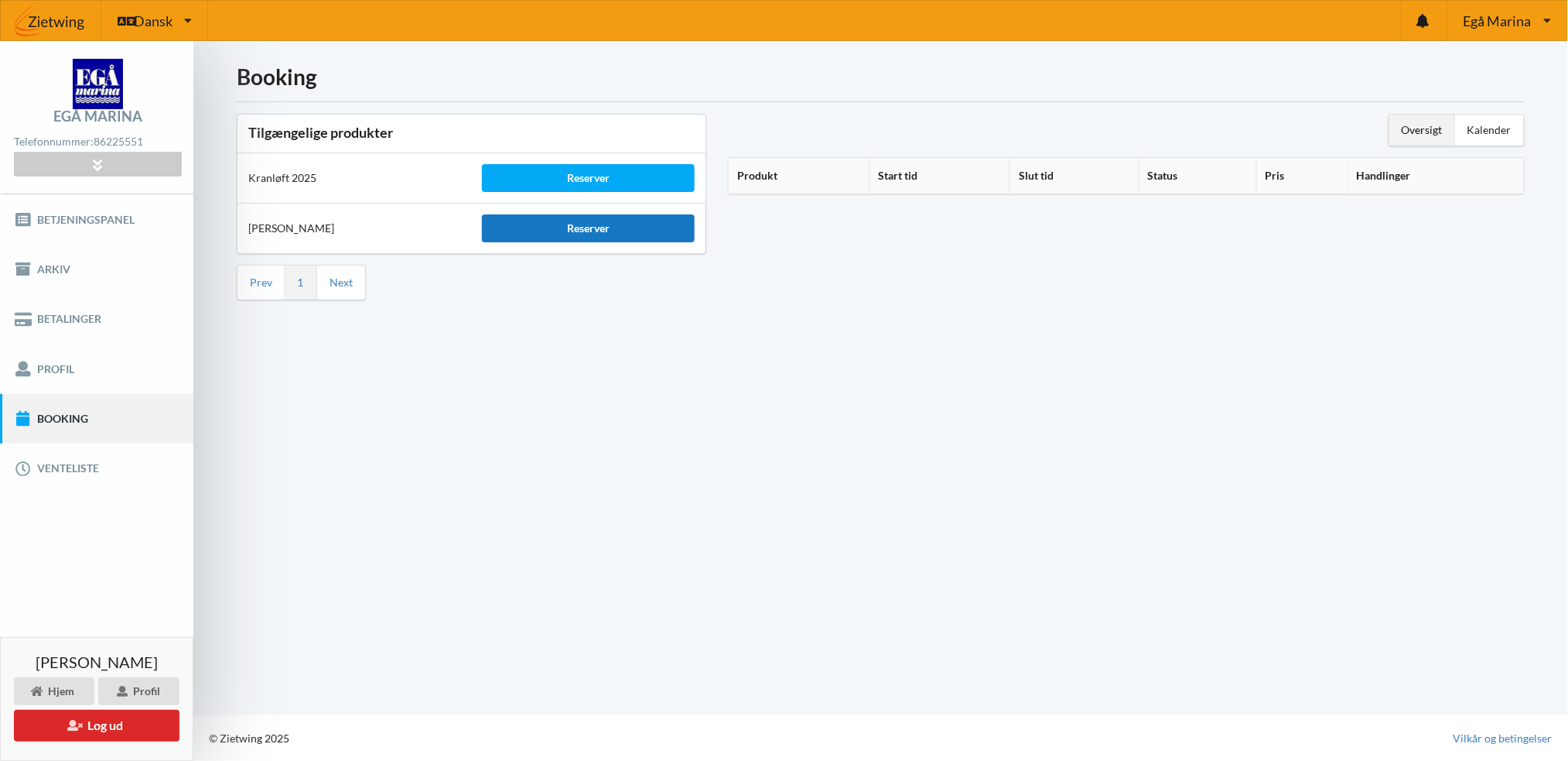
click at [585, 226] on div "Reserver" at bounding box center [588, 228] width 212 height 28
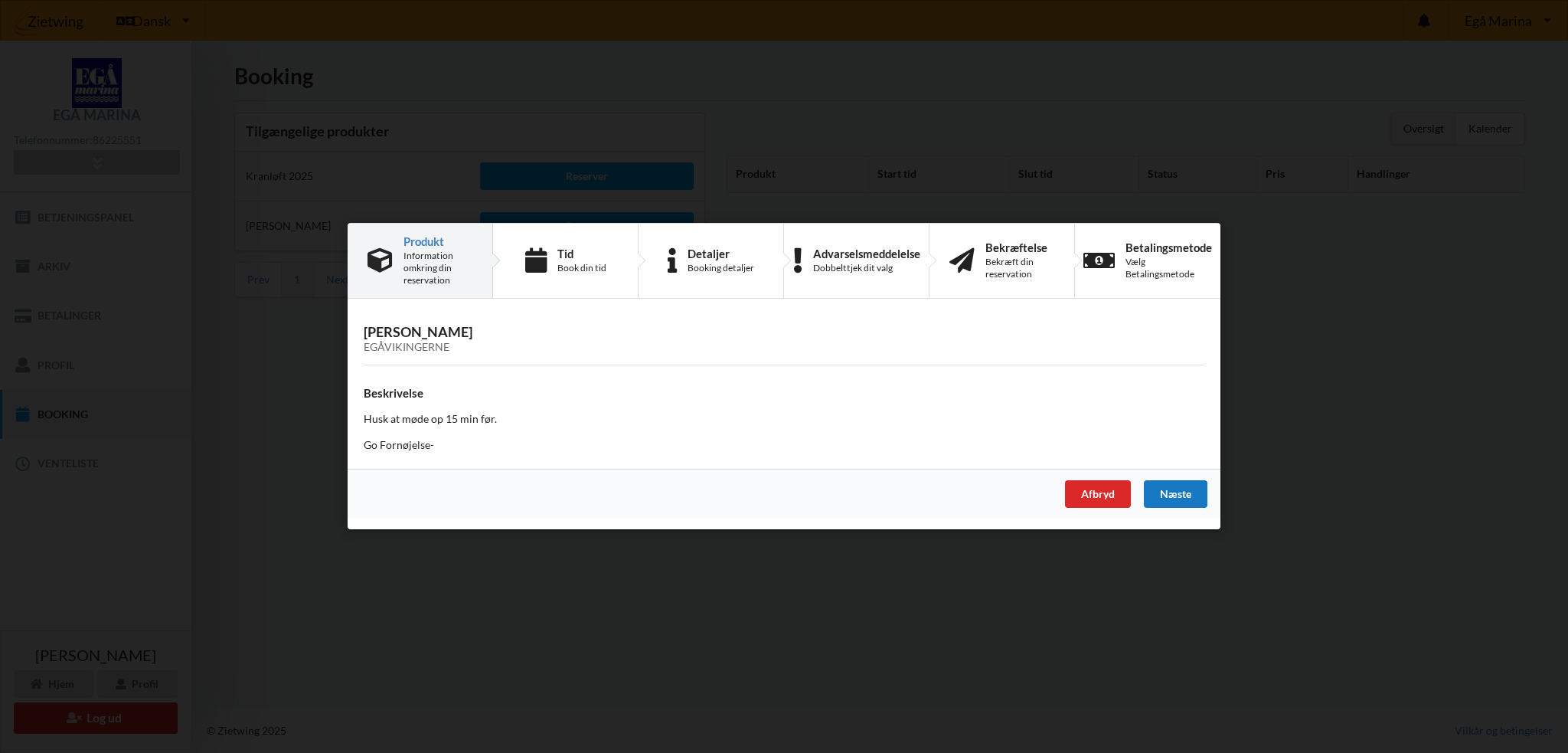
click at [1177, 490] on div "Næste" at bounding box center [1175, 495] width 63 height 28
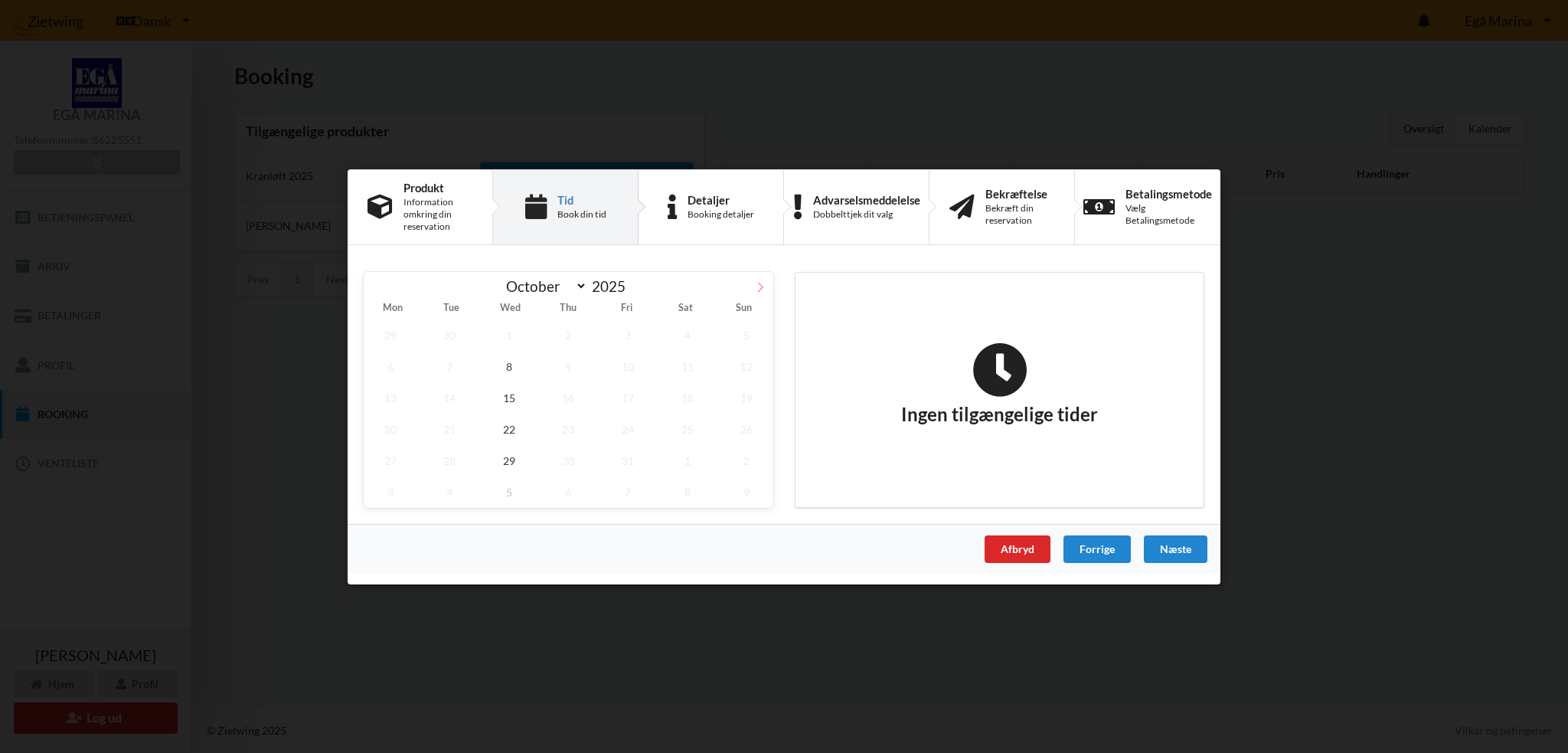
click at [760, 284] on icon at bounding box center [760, 286] width 11 height 11
select select "11"
click at [508, 397] on span "17" at bounding box center [509, 397] width 54 height 32
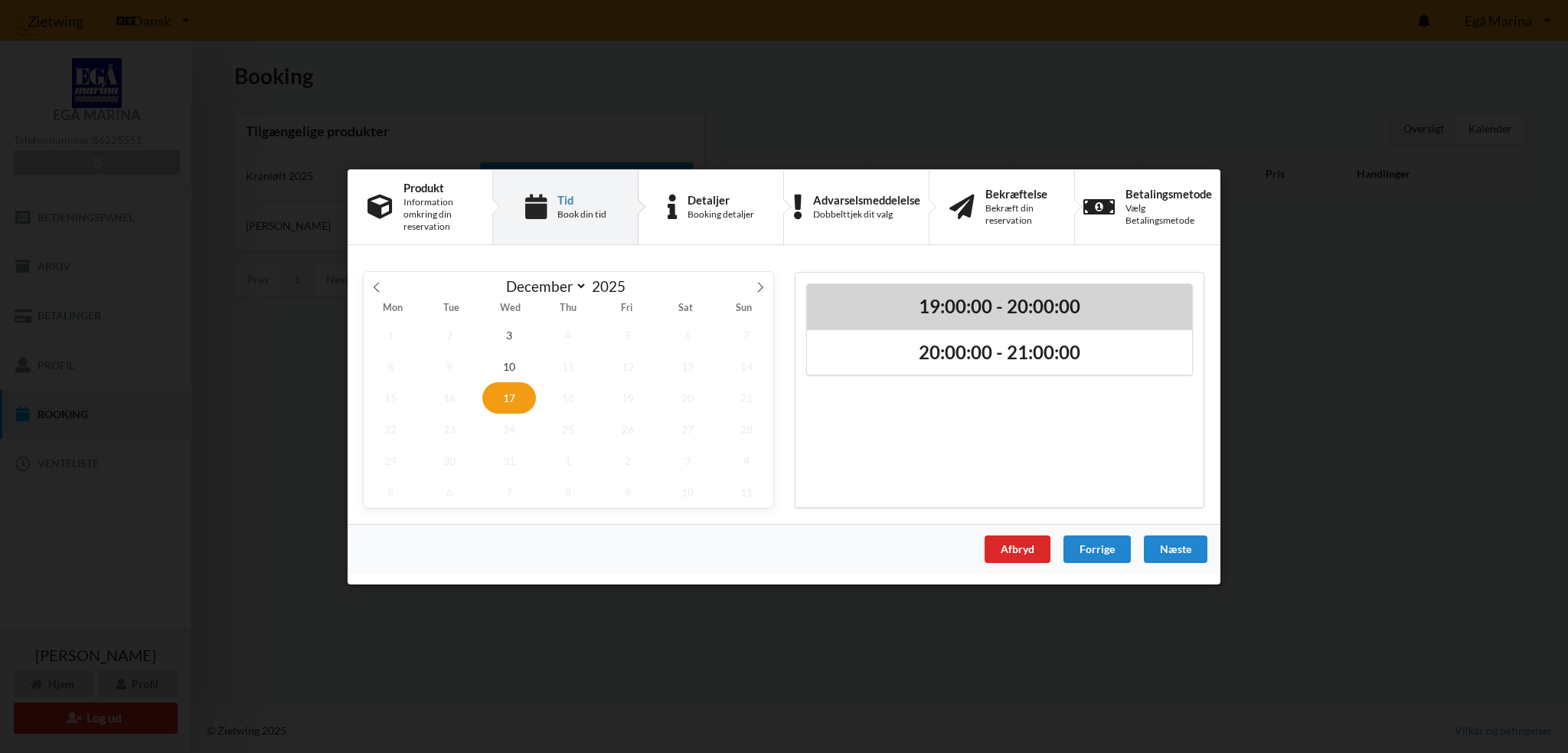
click at [906, 307] on h2 "19:00:00 - 20:00:00" at bounding box center [999, 305] width 364 height 24
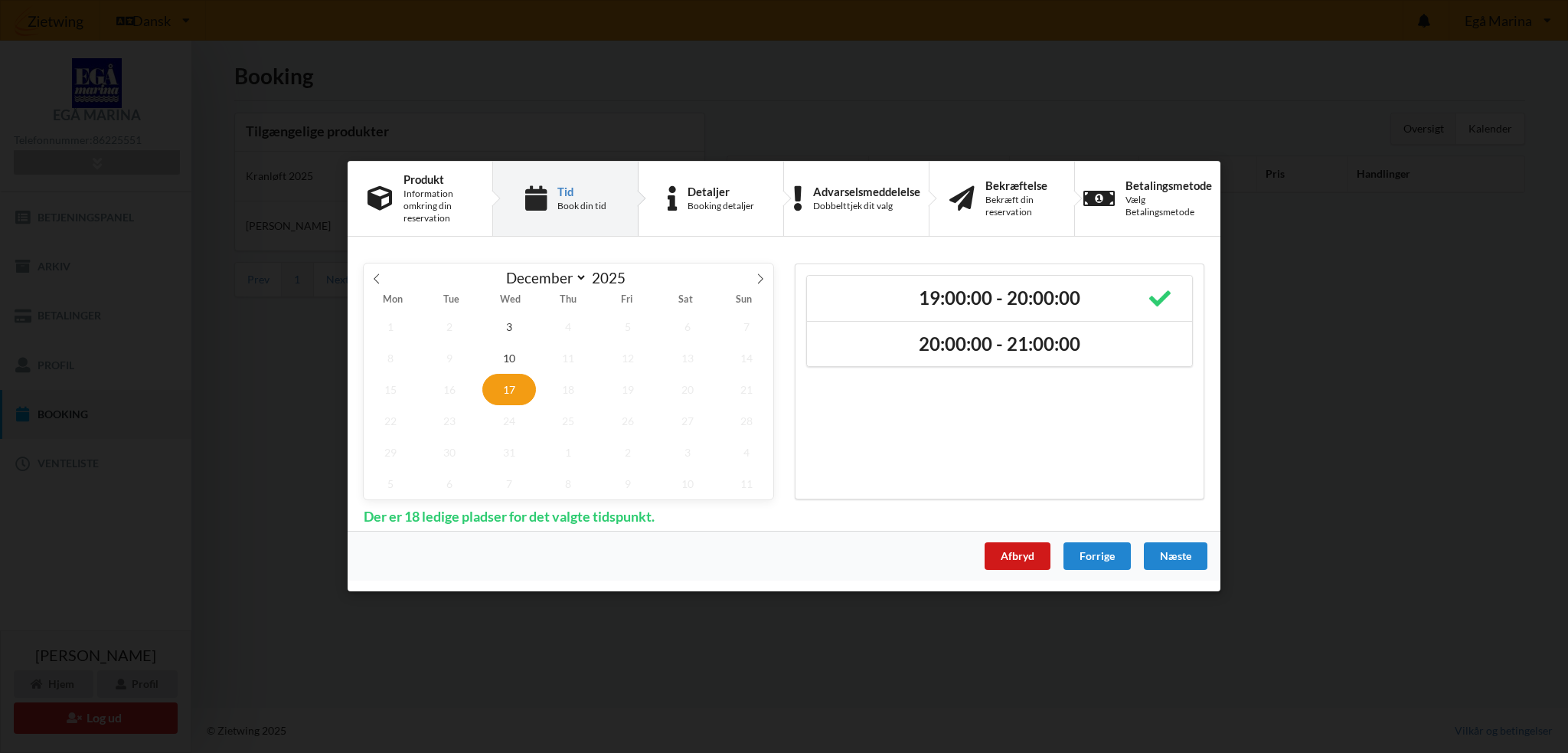
click at [1047, 556] on div "Afbryd" at bounding box center [1017, 556] width 66 height 28
